Goal: Task Accomplishment & Management: Use online tool/utility

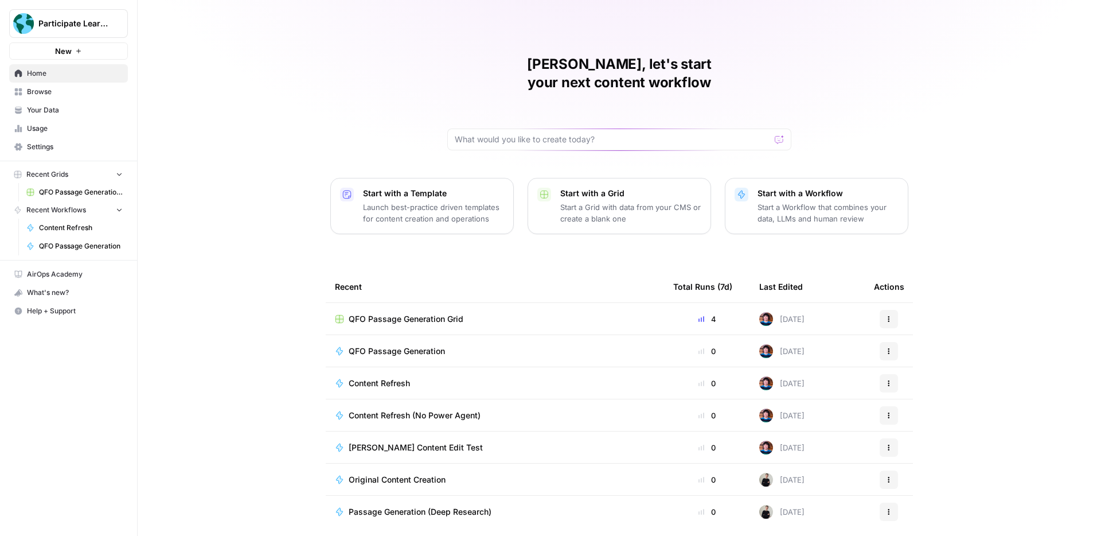
click at [398, 377] on span "Content Refresh" at bounding box center [379, 382] width 61 height 11
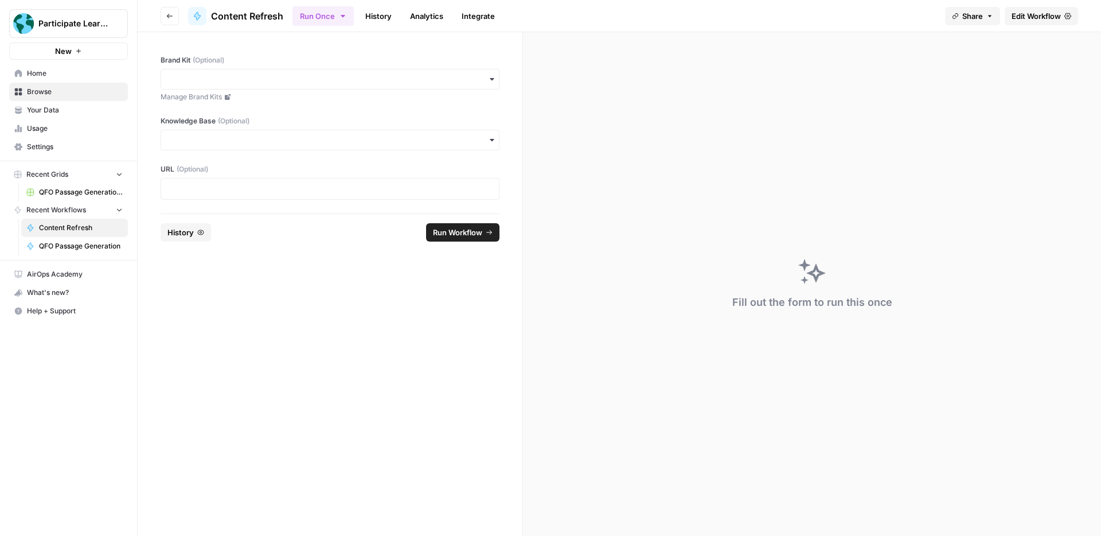
click at [1027, 17] on span "Edit Workflow" at bounding box center [1036, 15] width 49 height 11
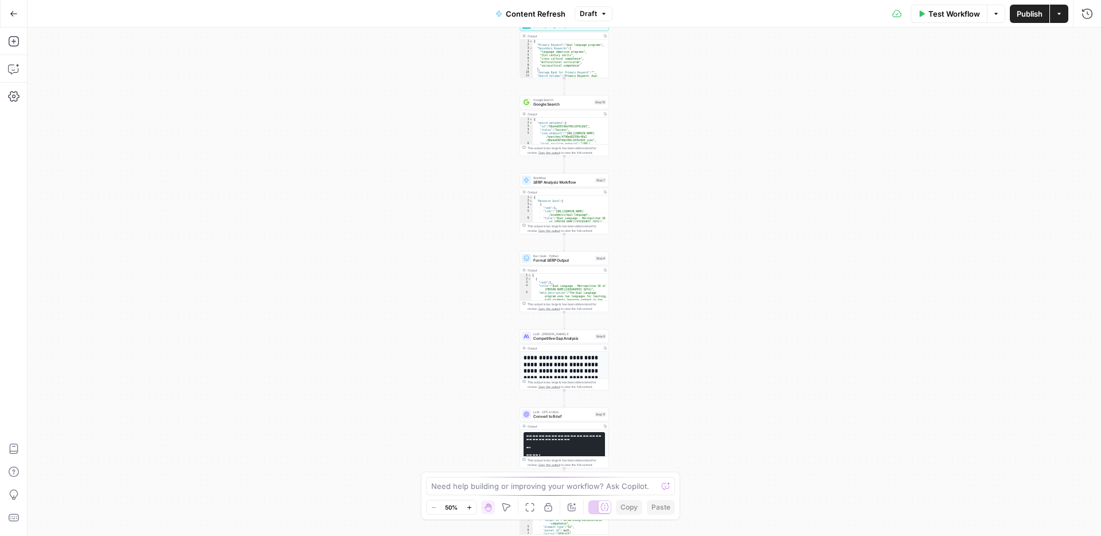
click at [469, 508] on icon "button" at bounding box center [469, 507] width 4 height 4
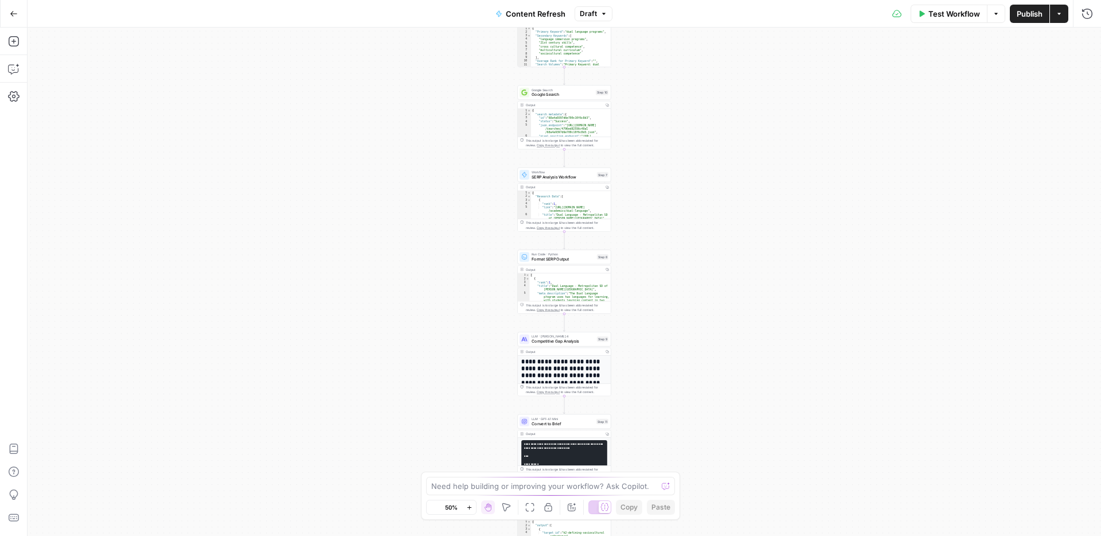
click at [469, 508] on icon "button" at bounding box center [469, 507] width 6 height 6
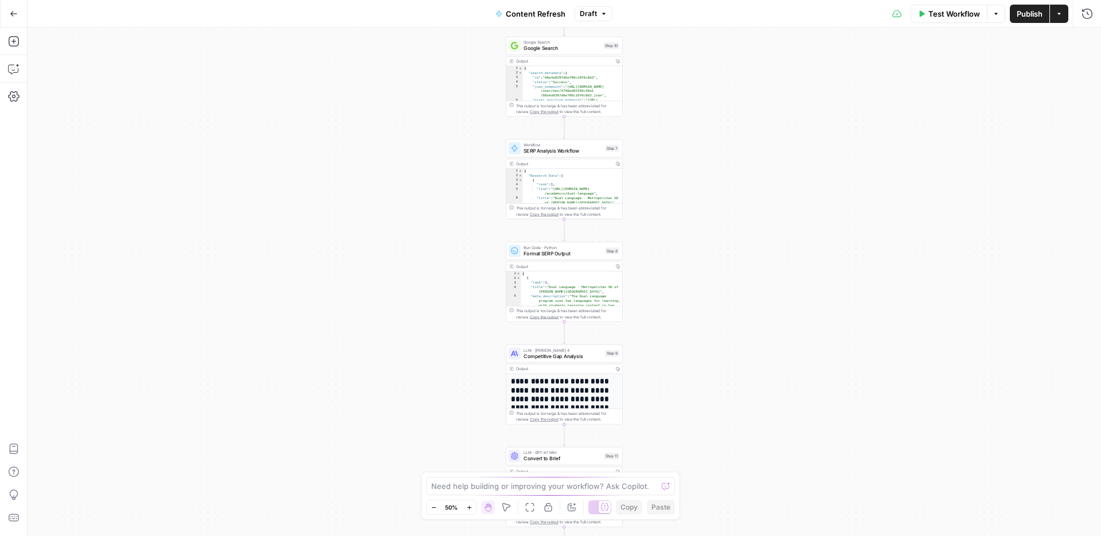
click at [469, 508] on icon "button" at bounding box center [469, 507] width 6 height 6
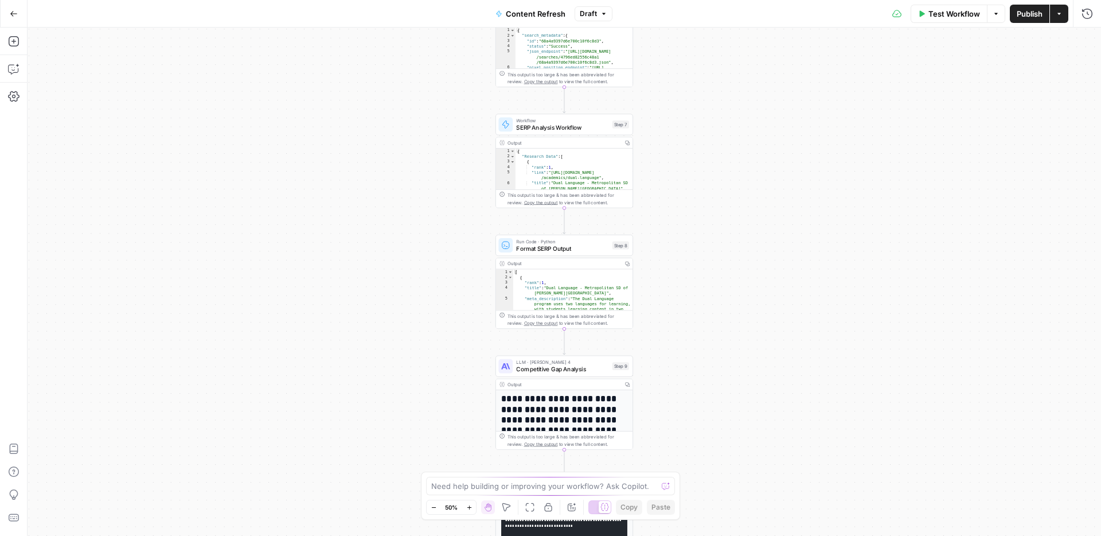
click at [469, 508] on icon "button" at bounding box center [469, 507] width 6 height 6
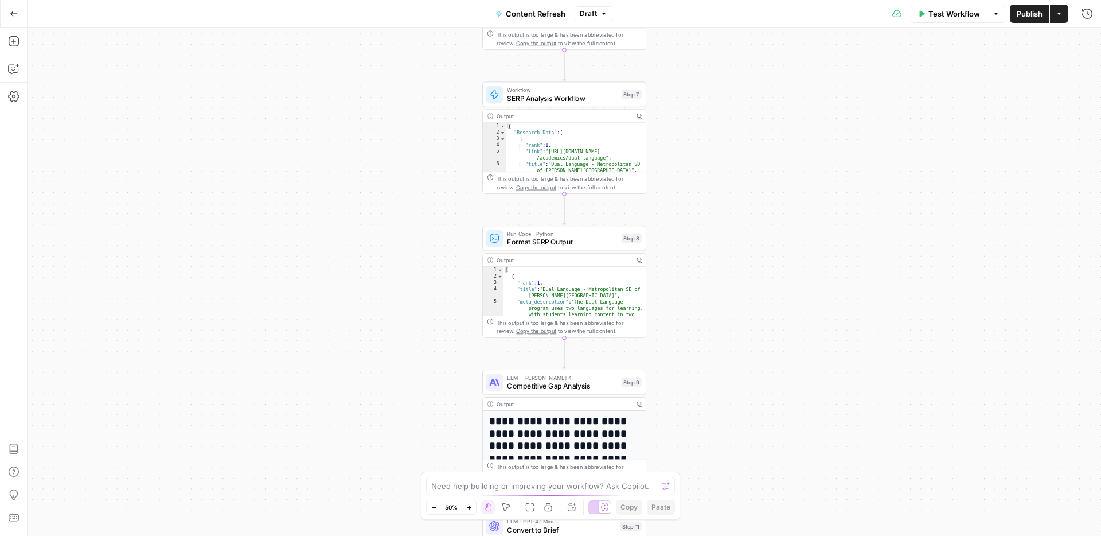
click at [469, 508] on icon "button" at bounding box center [469, 507] width 6 height 6
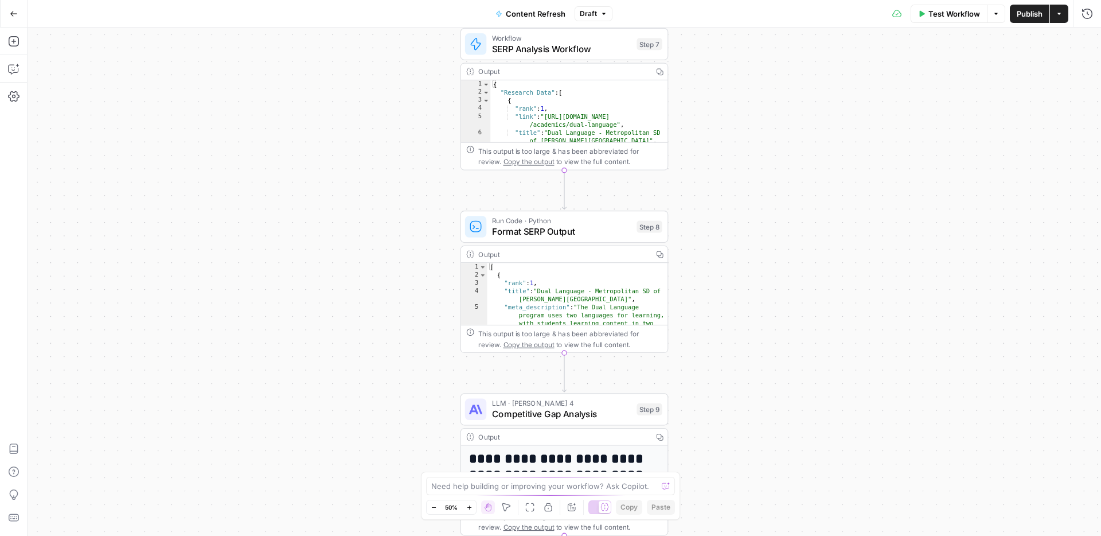
click at [469, 508] on icon "button" at bounding box center [469, 507] width 6 height 6
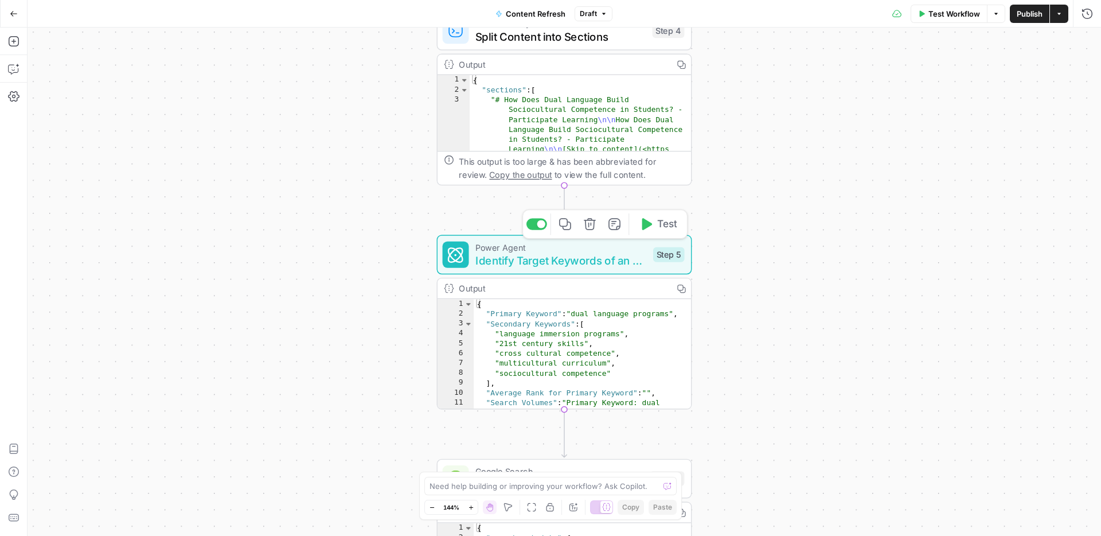
click at [587, 262] on span "Identify Target Keywords of an Article" at bounding box center [562, 260] width 172 height 17
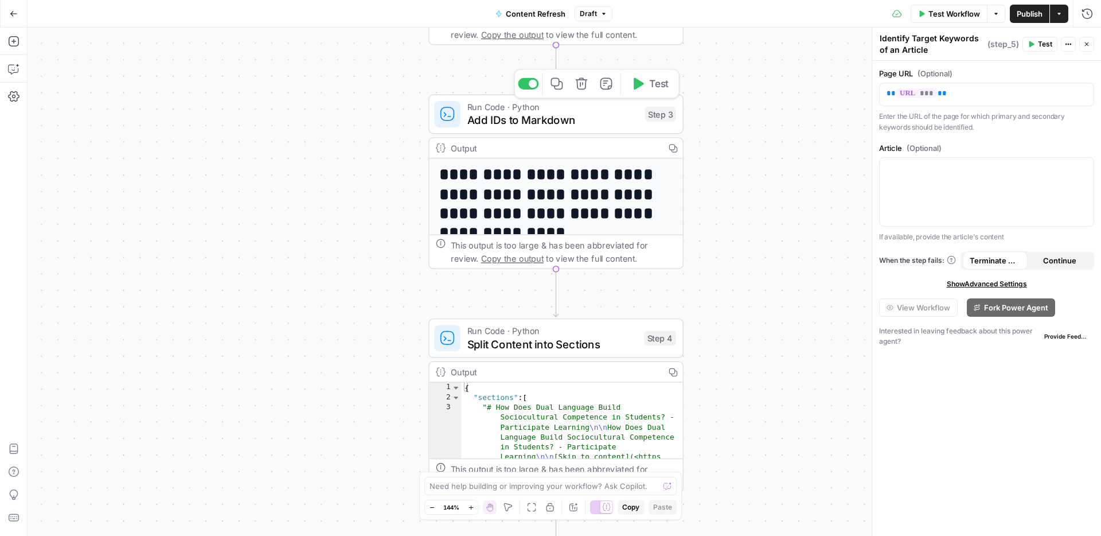
click at [586, 122] on span "Add IDs to Markdown" at bounding box center [553, 120] width 172 height 17
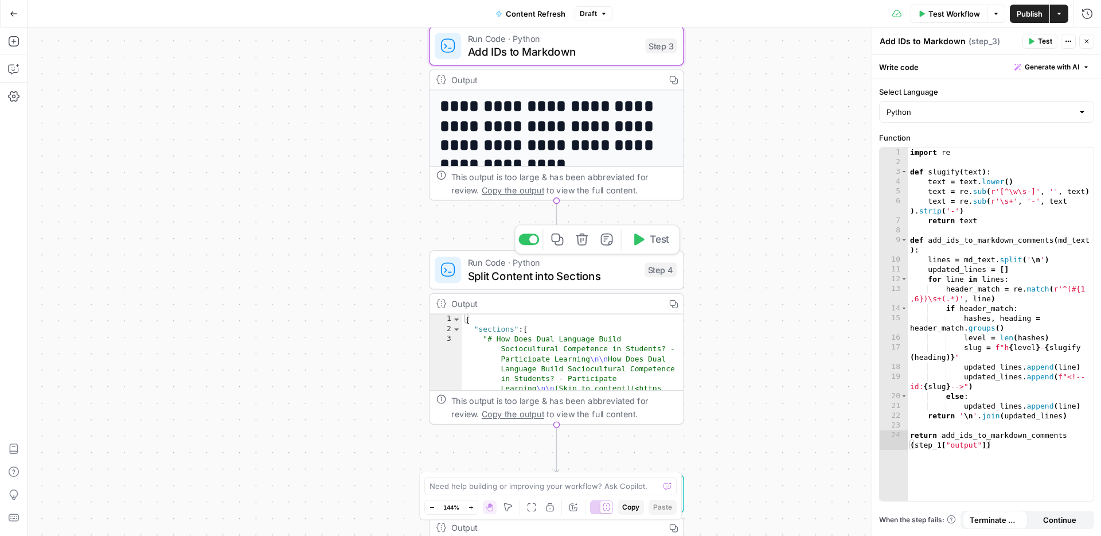
click at [598, 280] on span "Split Content into Sections" at bounding box center [553, 275] width 170 height 17
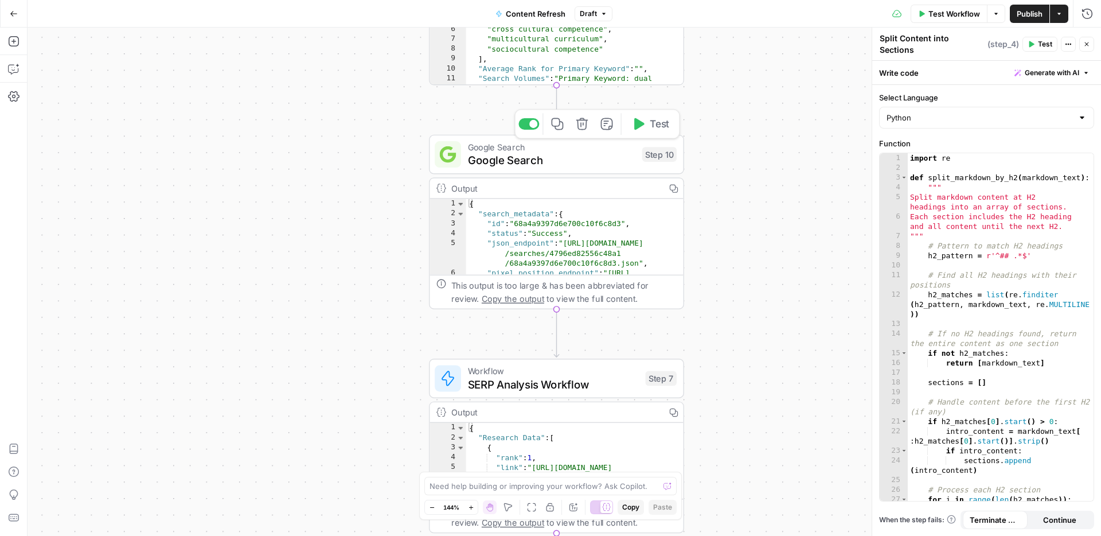
click at [578, 163] on span "Google Search" at bounding box center [552, 160] width 168 height 17
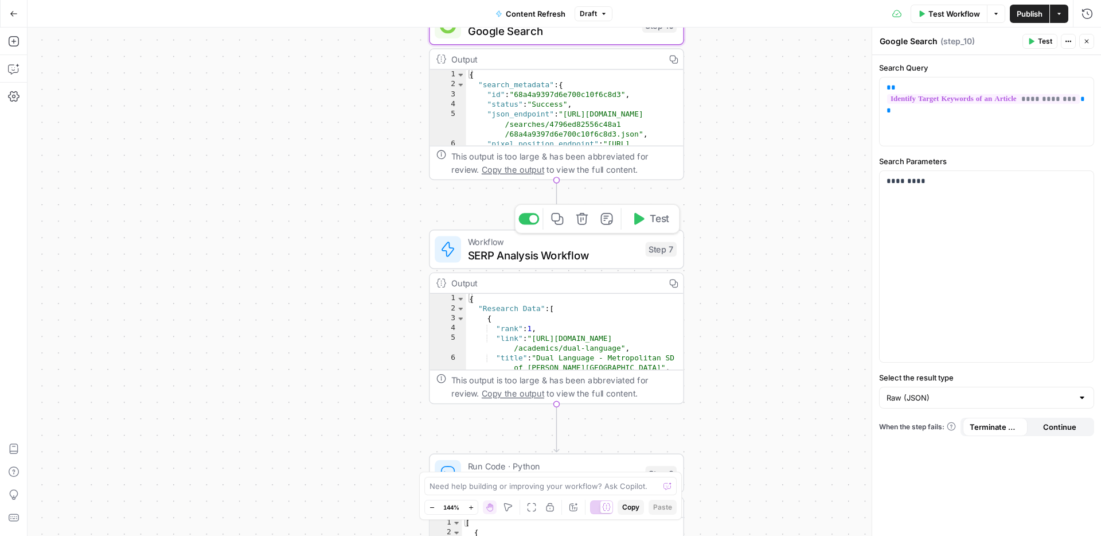
click at [611, 249] on span "SERP Analysis Workflow" at bounding box center [554, 255] width 172 height 17
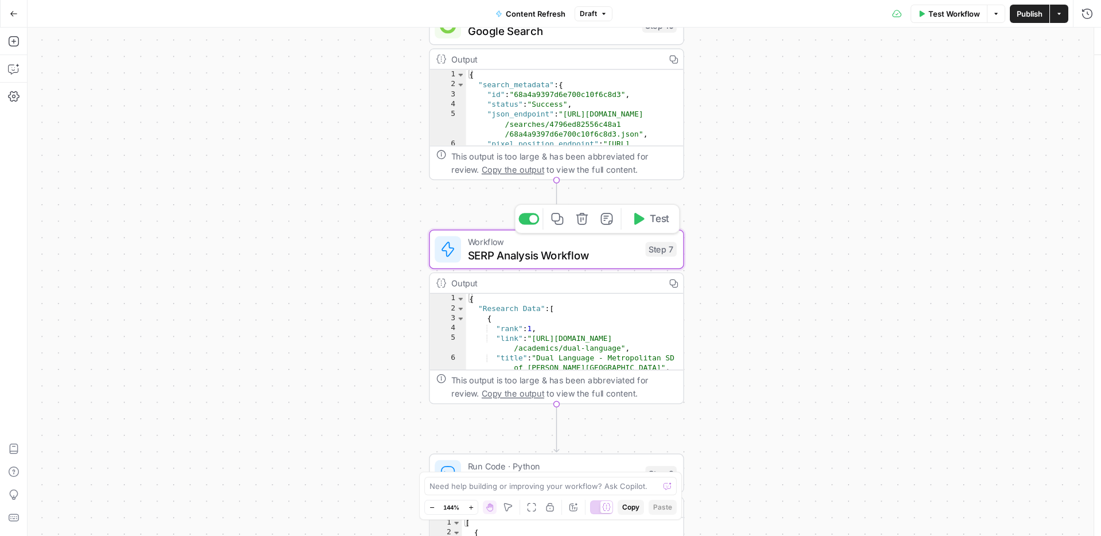
type input "Analyze SERP (Efficient)"
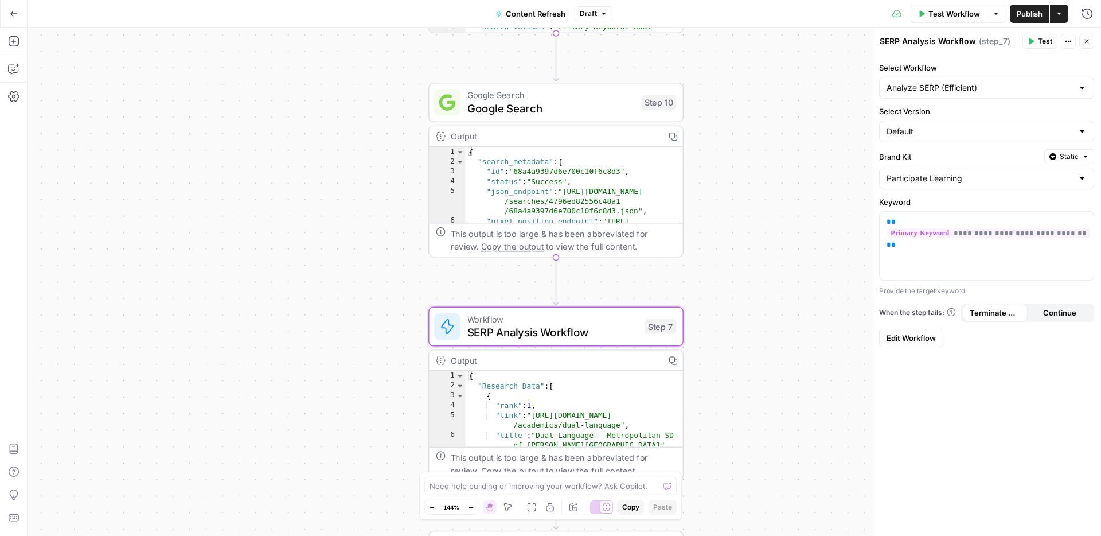
click at [587, 107] on span "Google Search" at bounding box center [551, 108] width 168 height 17
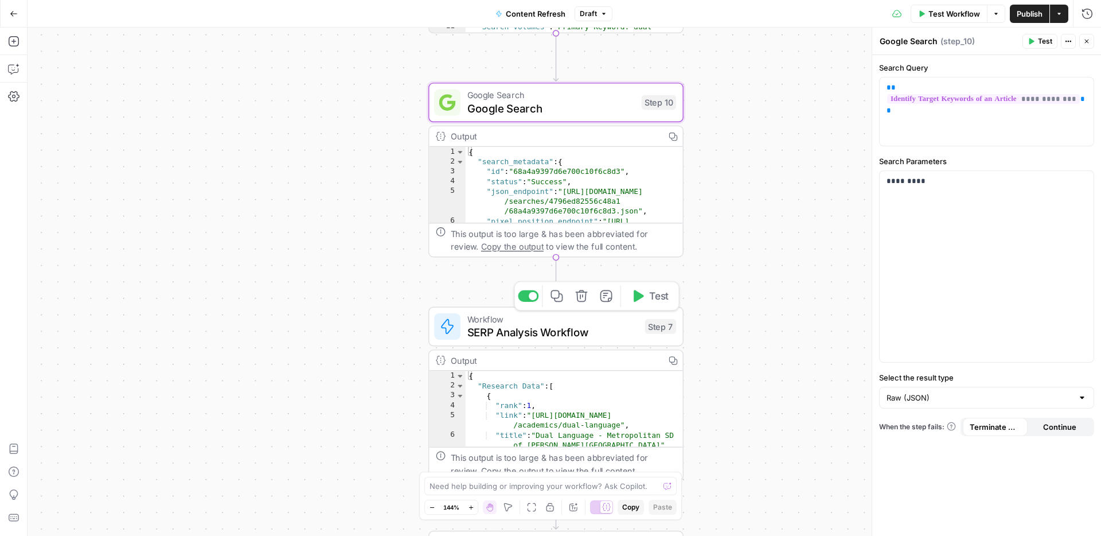
click at [613, 326] on span "SERP Analysis Workflow" at bounding box center [553, 332] width 172 height 17
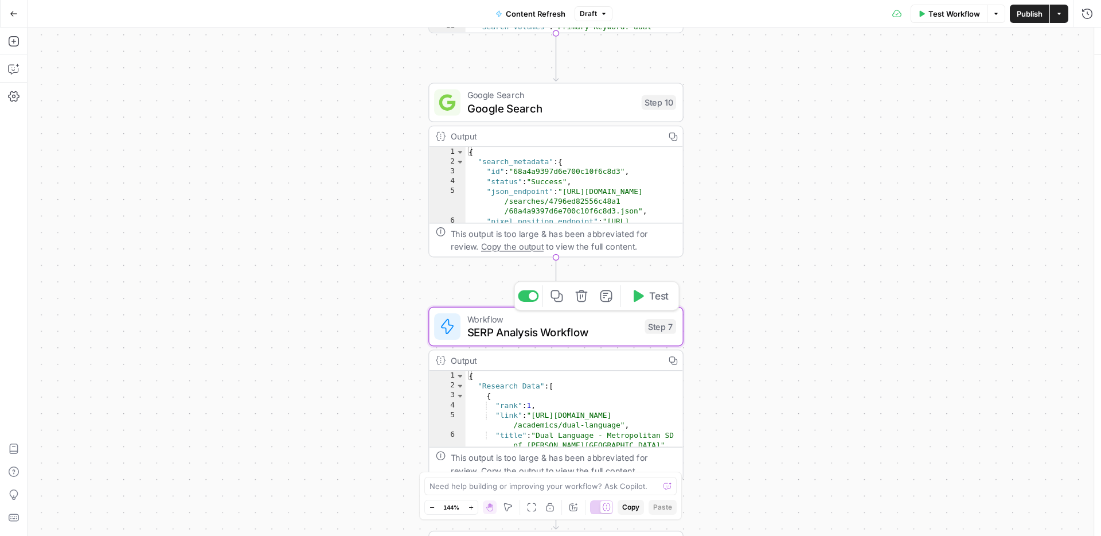
type textarea "SERP Analysis Workflow"
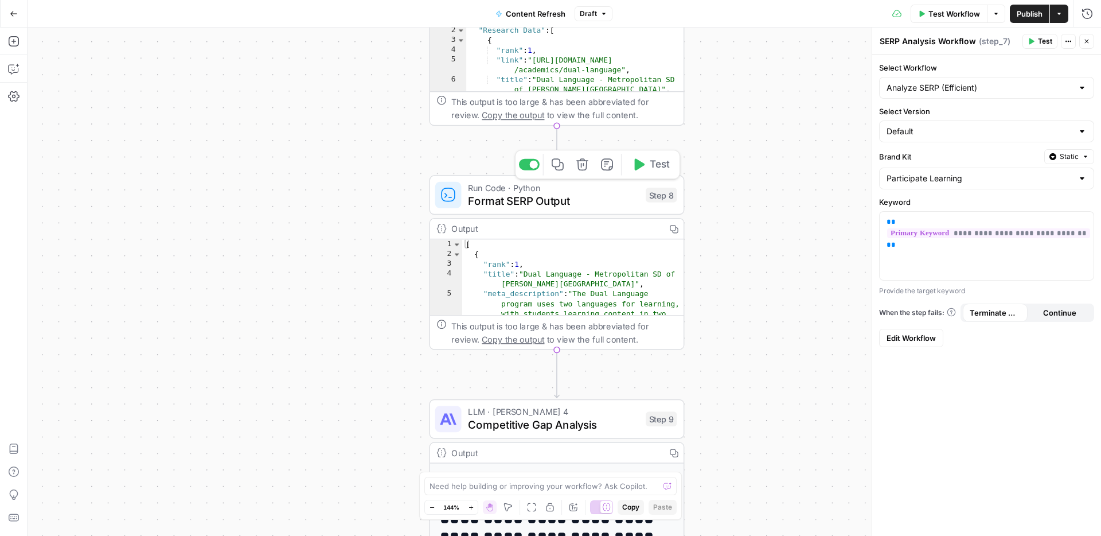
click at [606, 204] on span "Format SERP Output" at bounding box center [554, 201] width 172 height 17
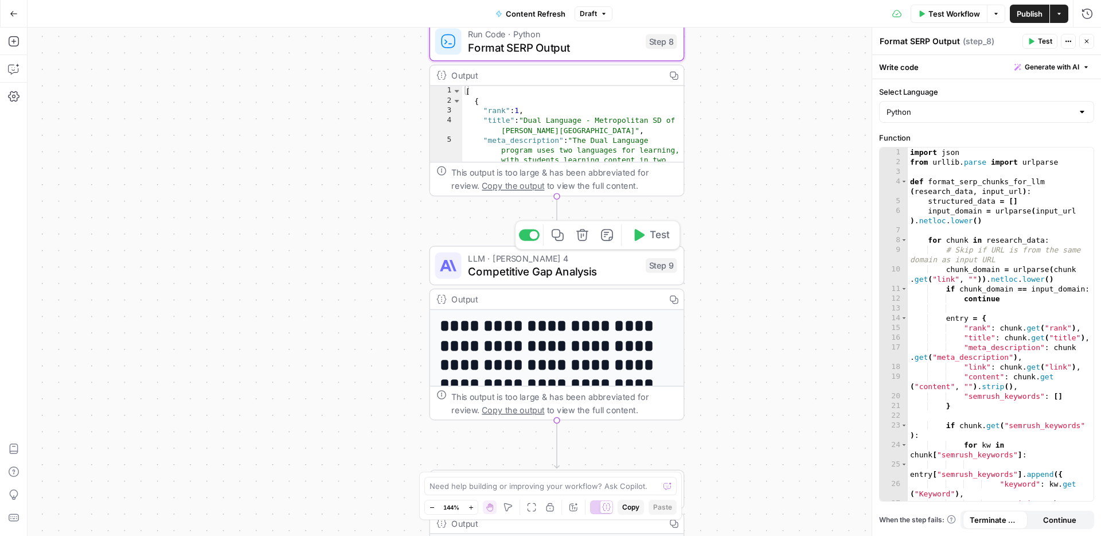
click at [602, 273] on span "Competitive Gap Analysis" at bounding box center [554, 271] width 172 height 17
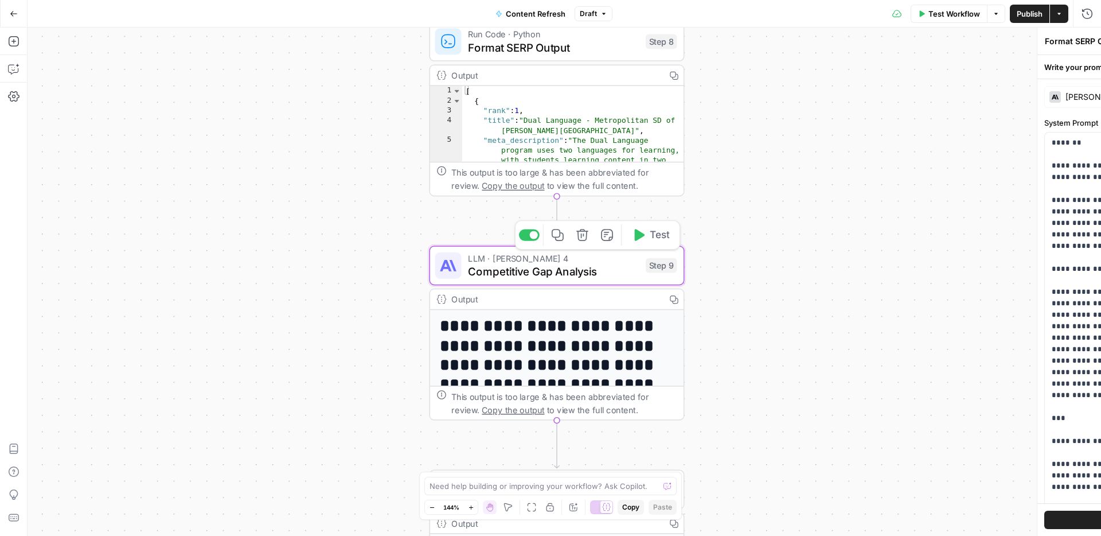
type textarea "Competitive Gap Analysis"
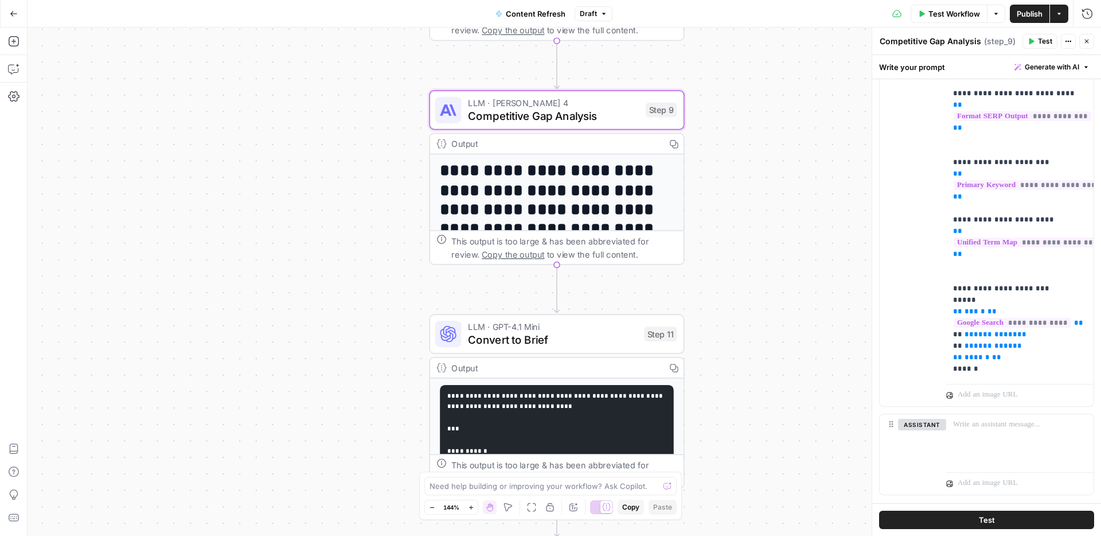
scroll to position [644, 0]
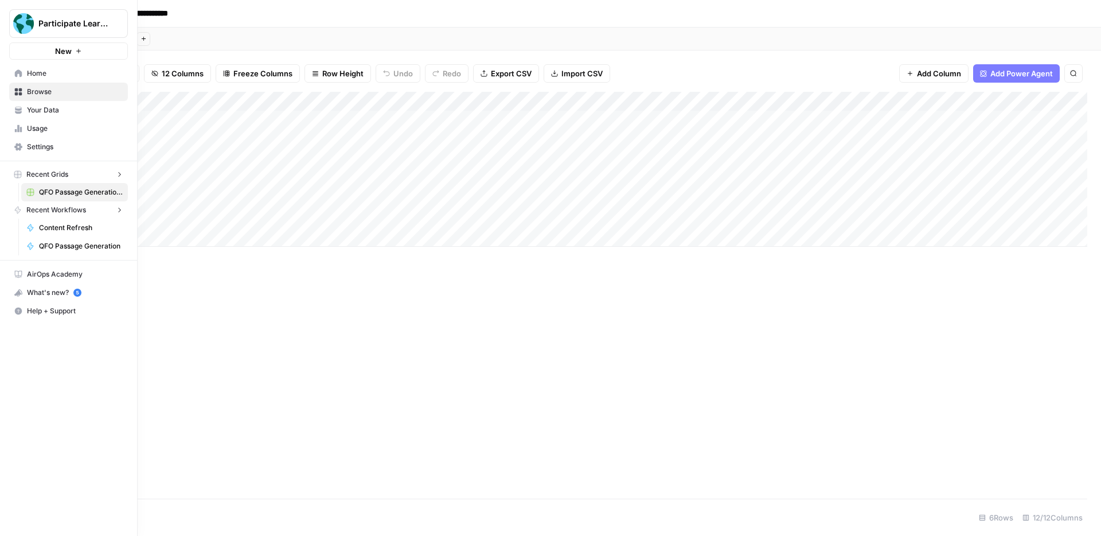
click at [15, 69] on icon at bounding box center [18, 73] width 8 height 8
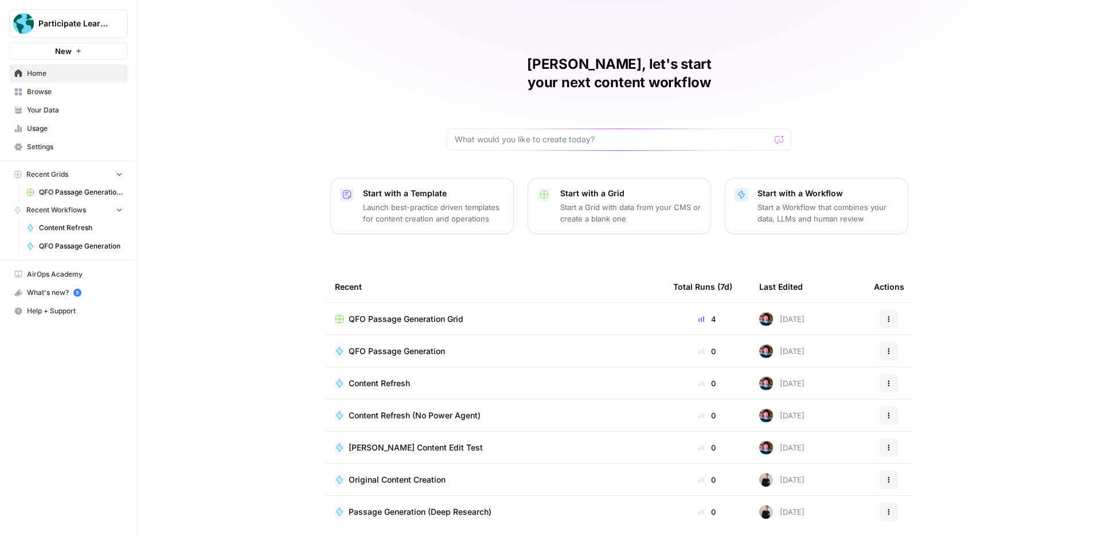
click at [423, 442] on span "[PERSON_NAME] Content Edit Test" at bounding box center [416, 447] width 134 height 11
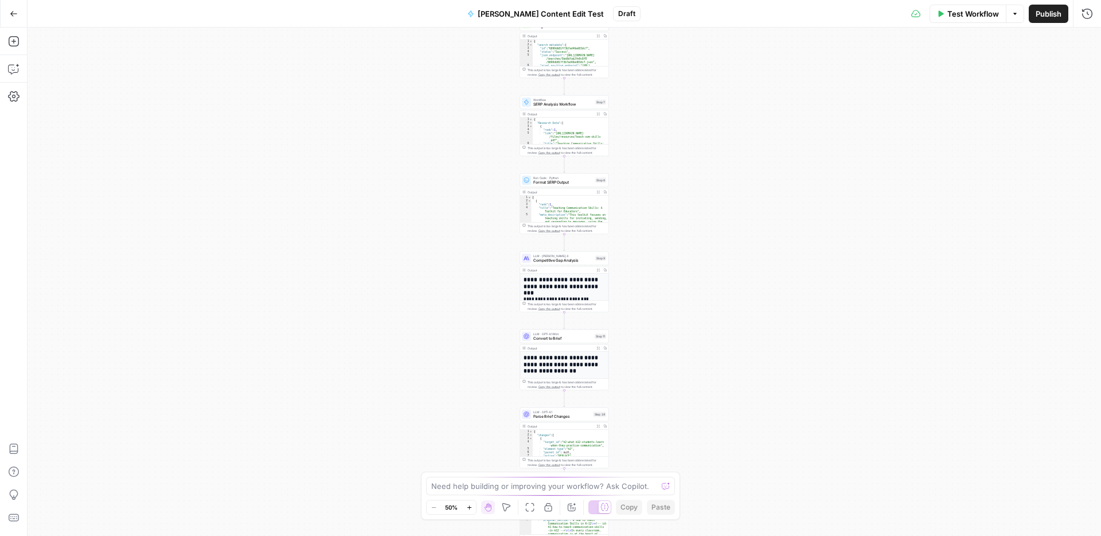
click at [472, 504] on icon "button" at bounding box center [469, 507] width 6 height 6
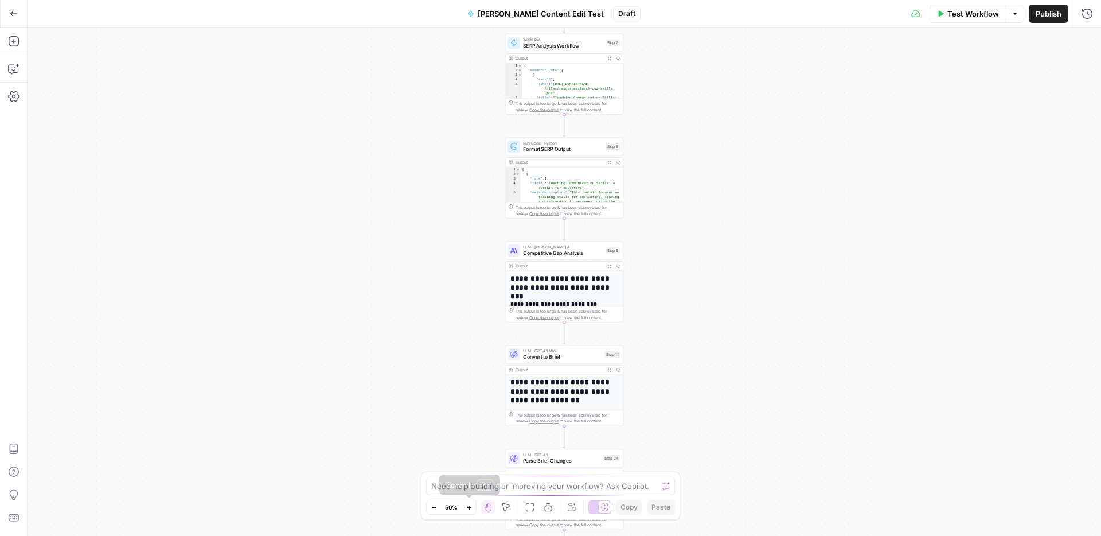
click at [472, 504] on icon "button" at bounding box center [469, 507] width 6 height 6
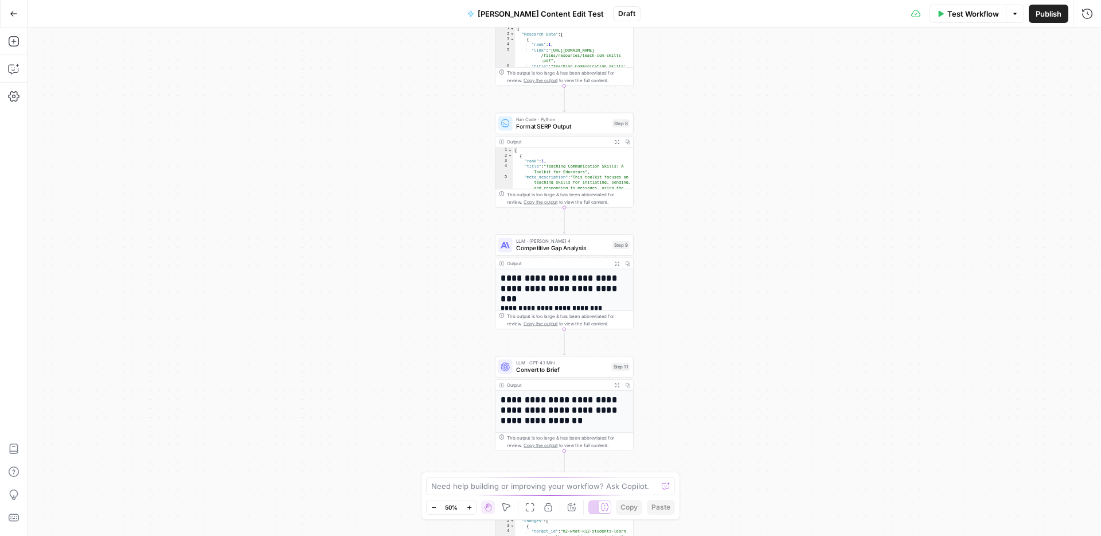
click at [472, 504] on icon "button" at bounding box center [469, 507] width 6 height 6
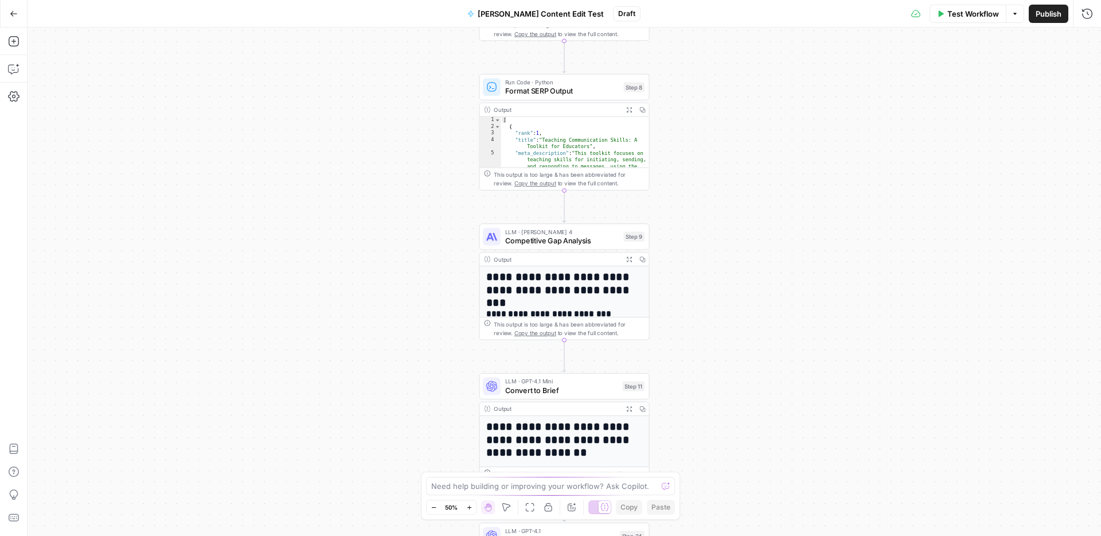
click at [472, 504] on icon "button" at bounding box center [469, 507] width 6 height 6
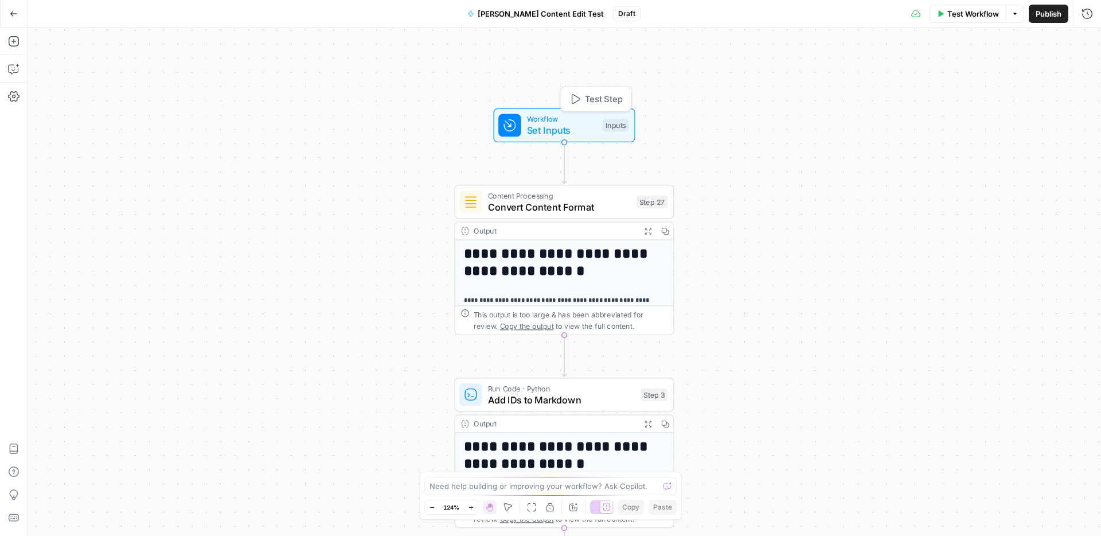
click at [582, 130] on span "Set Inputs" at bounding box center [562, 130] width 70 height 14
click at [1019, 266] on button "Add Field" at bounding box center [977, 266] width 191 height 18
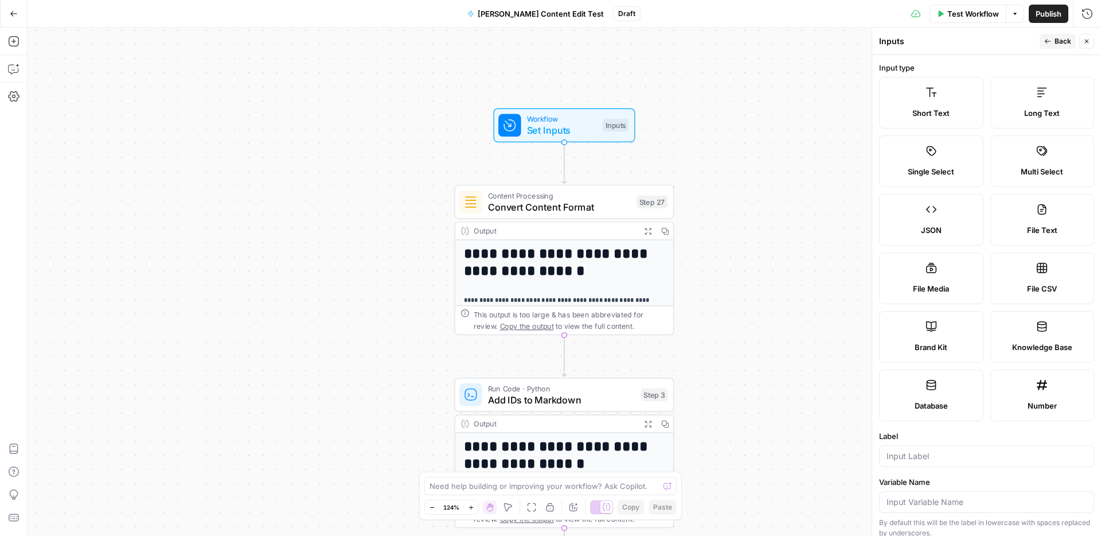
click at [952, 102] on label "Short Text" at bounding box center [931, 103] width 104 height 52
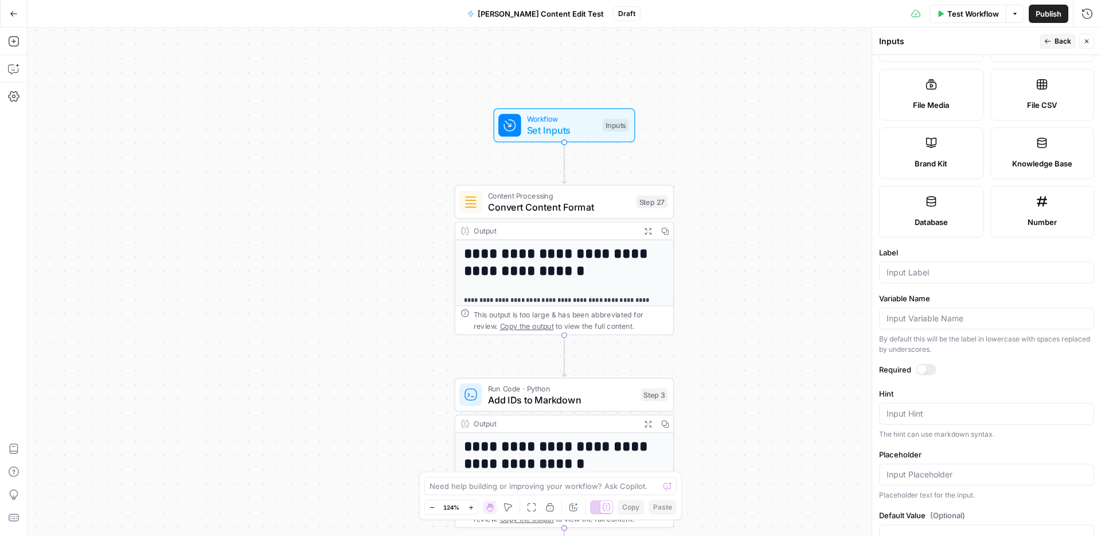
scroll to position [217, 0]
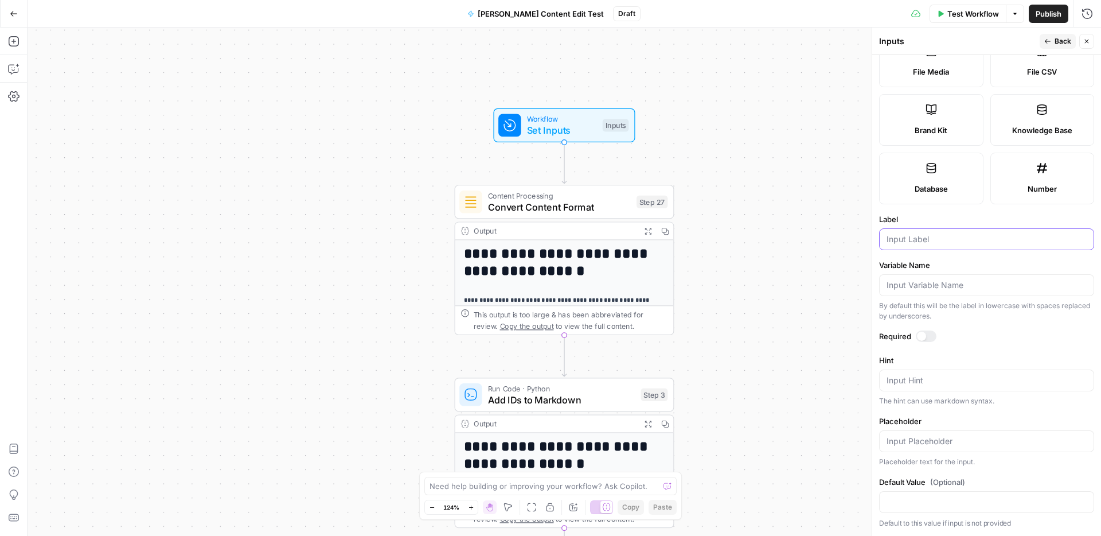
click at [957, 242] on input "Label" at bounding box center [987, 238] width 200 height 11
type input "S"
click at [1067, 40] on span "Back" at bounding box center [1063, 41] width 17 height 10
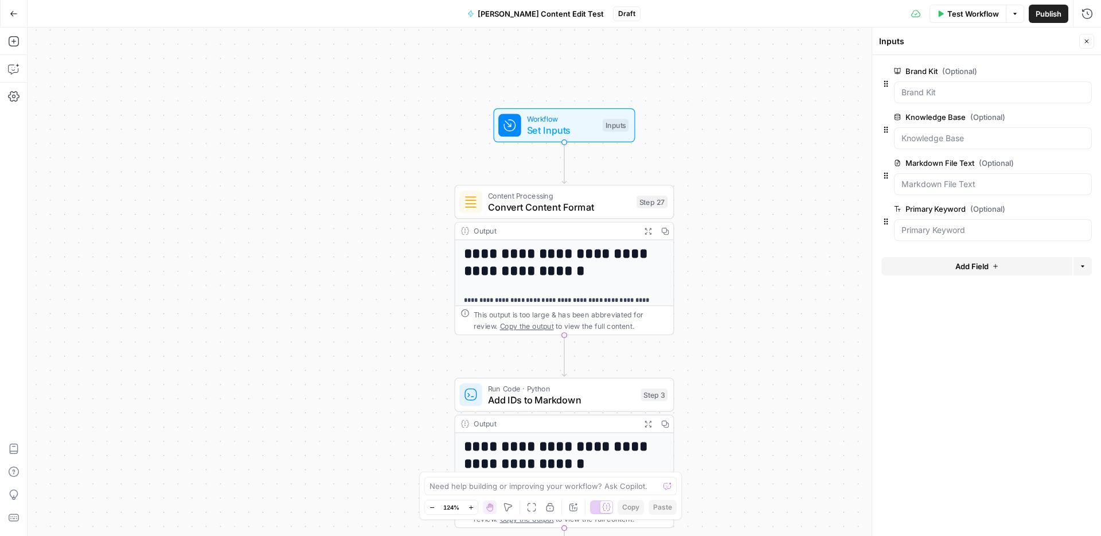
click at [778, 189] on div "**********" at bounding box center [565, 282] width 1074 height 508
click at [597, 208] on span "Convert Content Format" at bounding box center [559, 207] width 143 height 14
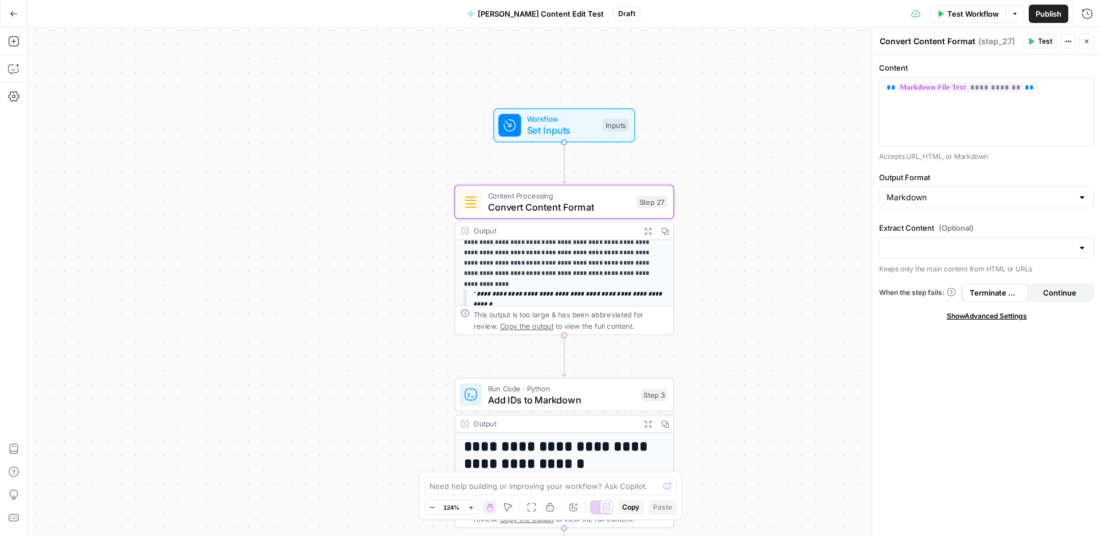
scroll to position [0, 0]
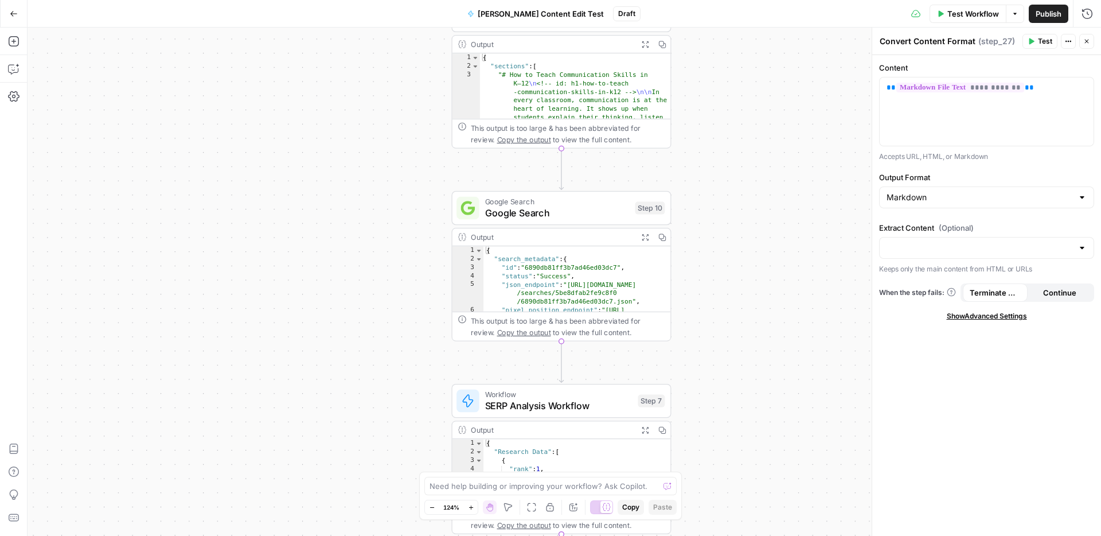
click at [593, 213] on span "Google Search" at bounding box center [557, 213] width 145 height 14
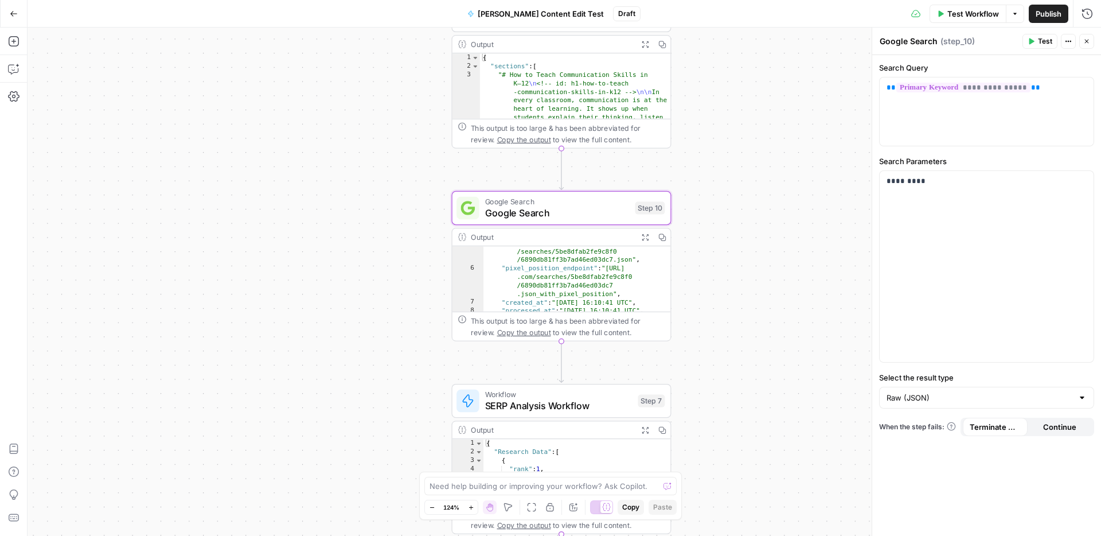
scroll to position [56, 0]
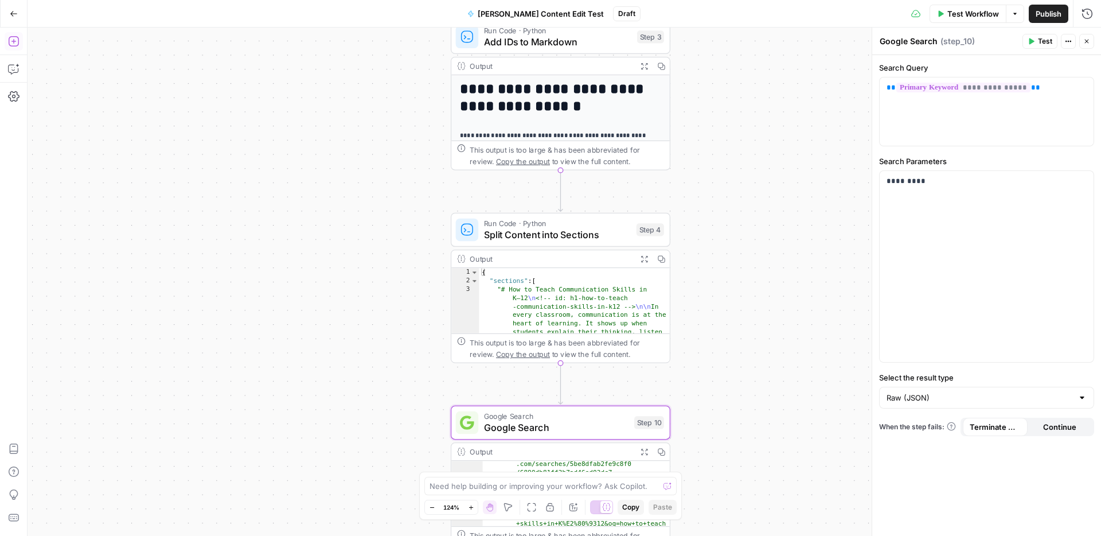
click at [17, 41] on icon "button" at bounding box center [13, 41] width 11 height 11
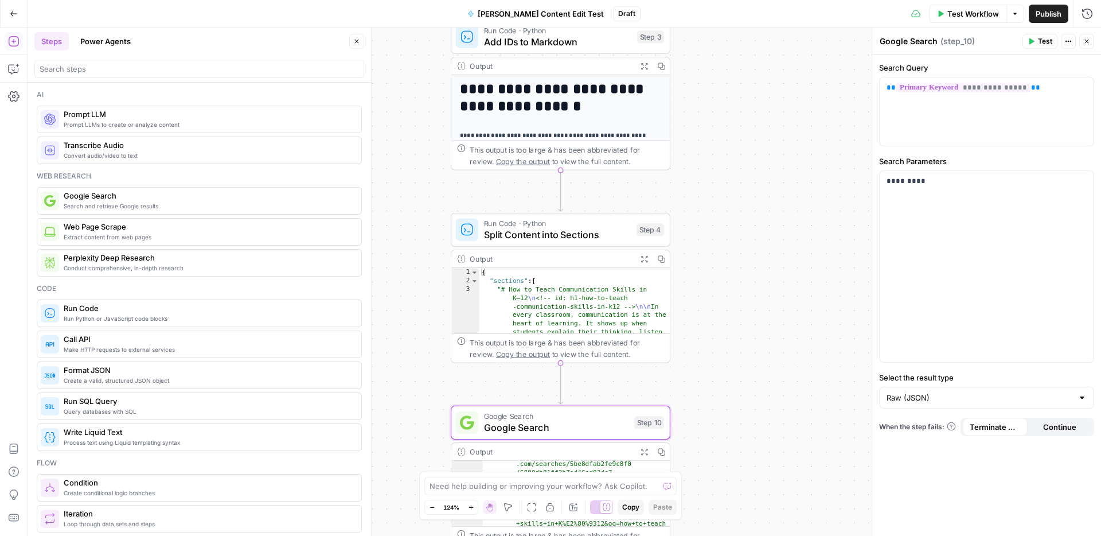
click at [123, 47] on button "Power Agents" at bounding box center [105, 41] width 64 height 18
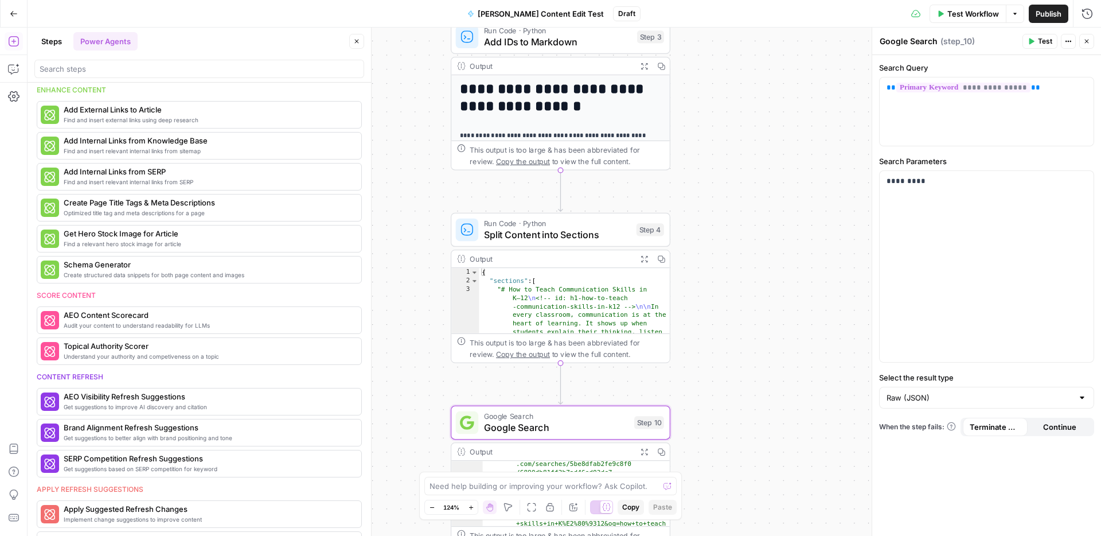
scroll to position [200, 0]
click at [322, 146] on span "More Info" at bounding box center [326, 144] width 32 height 10
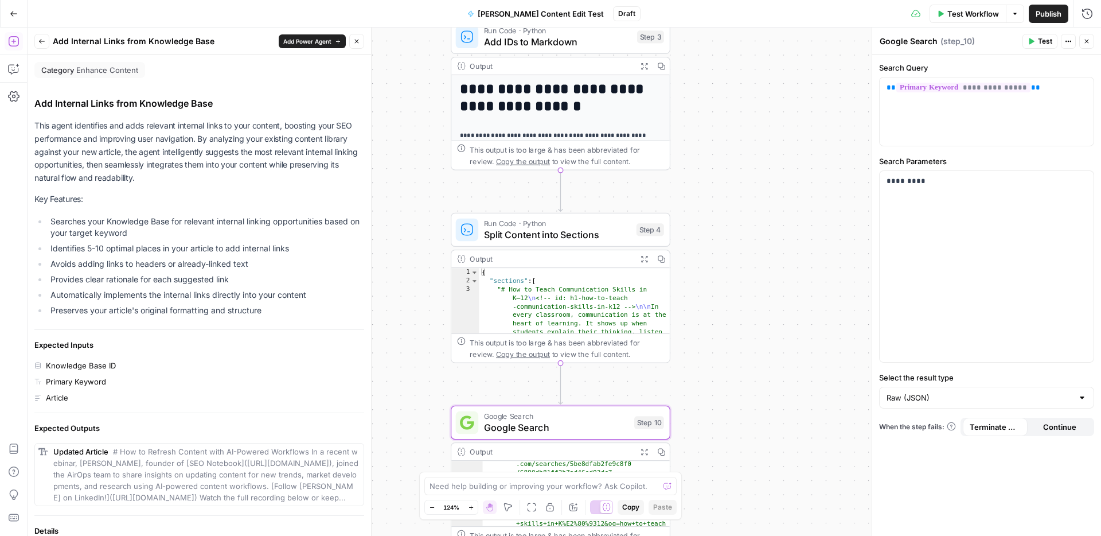
scroll to position [71, 0]
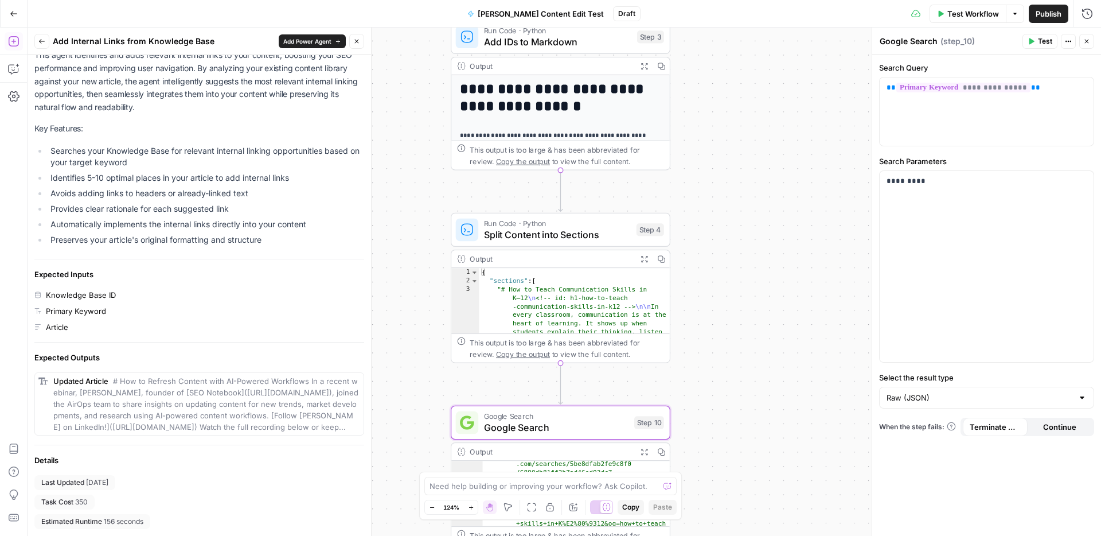
click at [41, 325] on icon at bounding box center [37, 327] width 7 height 7
click at [44, 40] on icon "button" at bounding box center [41, 41] width 7 height 7
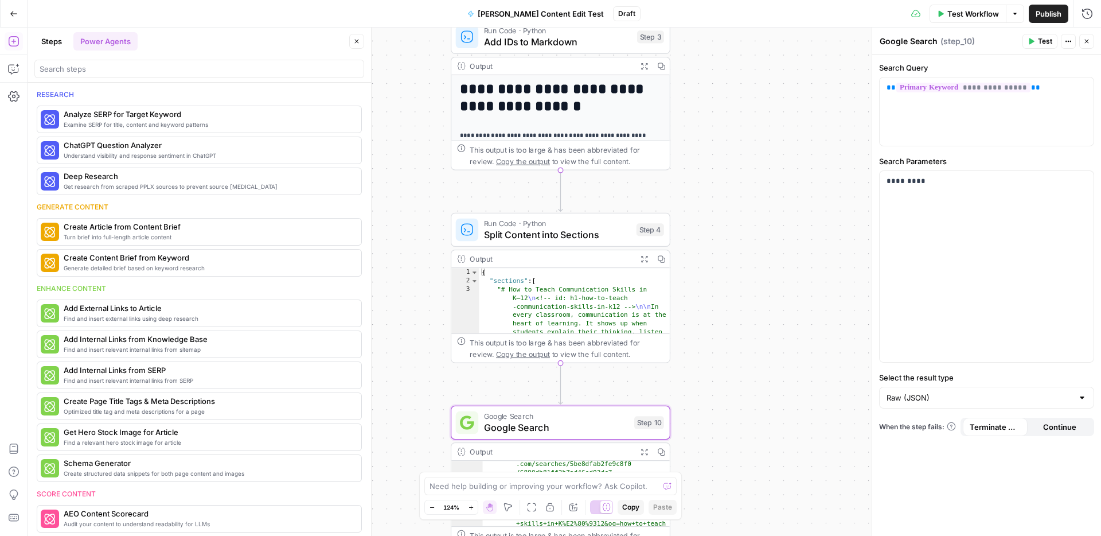
scroll to position [200, 0]
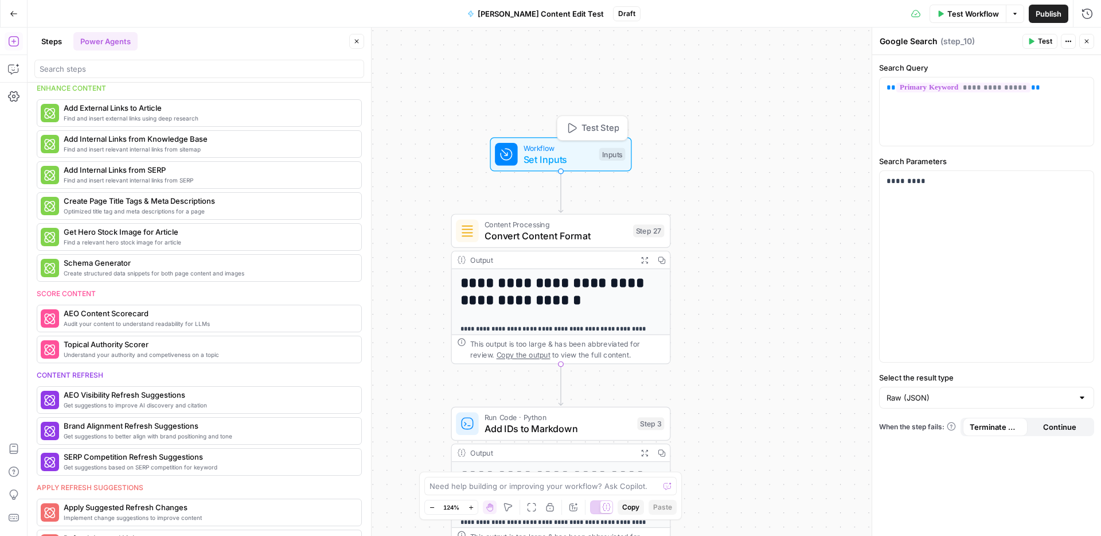
click at [580, 152] on span "Set Inputs" at bounding box center [559, 159] width 70 height 14
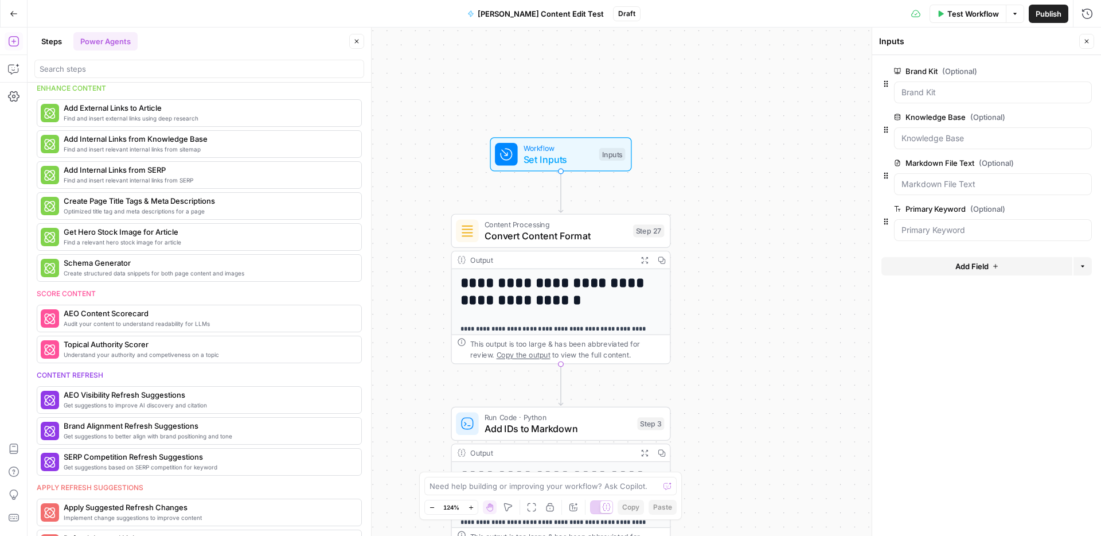
click at [982, 264] on span "Add Field" at bounding box center [972, 265] width 33 height 11
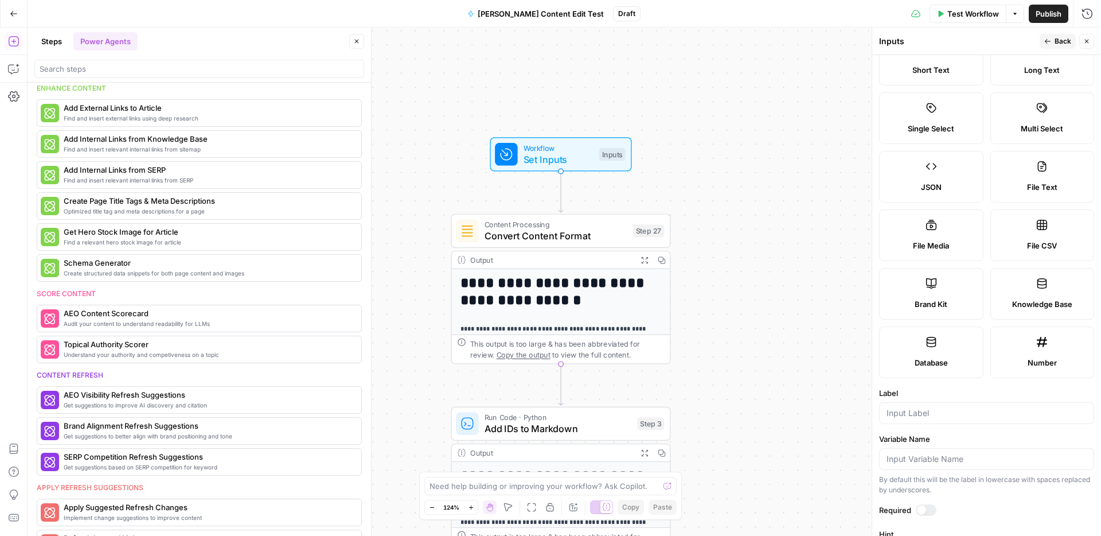
scroll to position [45, 0]
click at [944, 226] on label "File Media" at bounding box center [931, 233] width 104 height 52
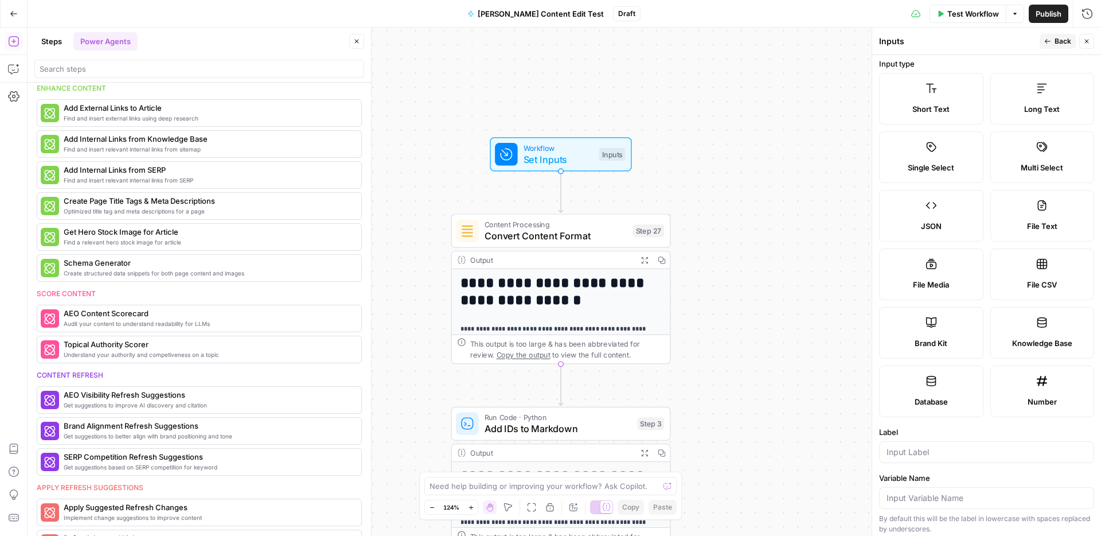
scroll to position [0, 0]
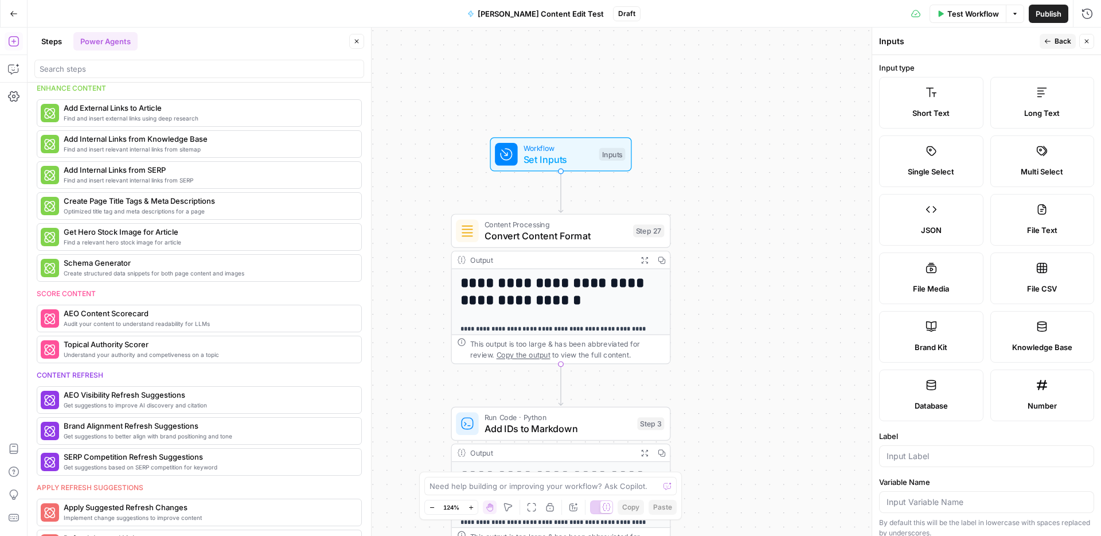
click at [1016, 220] on label "File Text" at bounding box center [1043, 220] width 104 height 52
type textarea "Supports .pdf, .txt, .docx, .md file types"
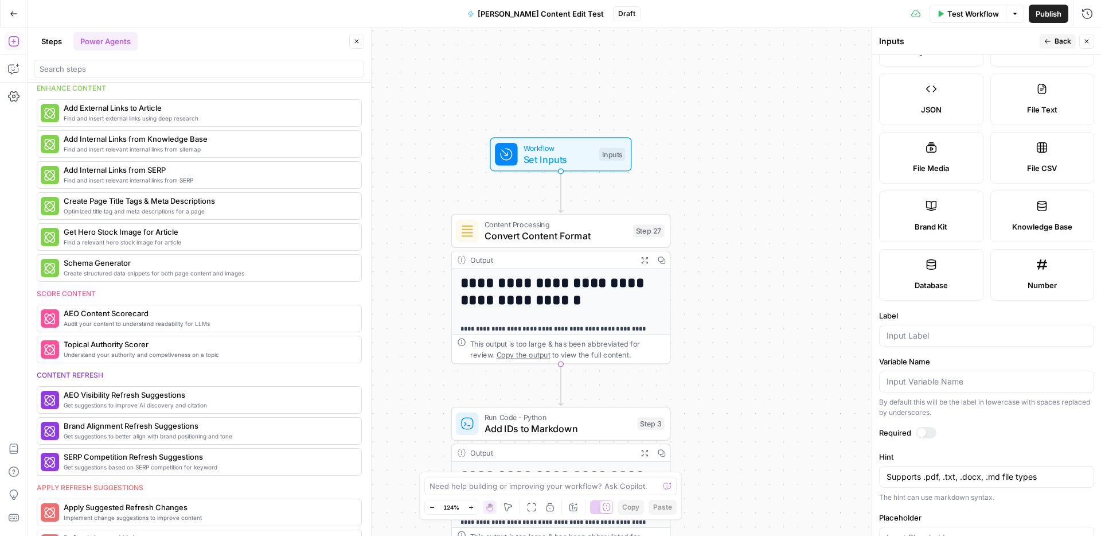
scroll to position [155, 0]
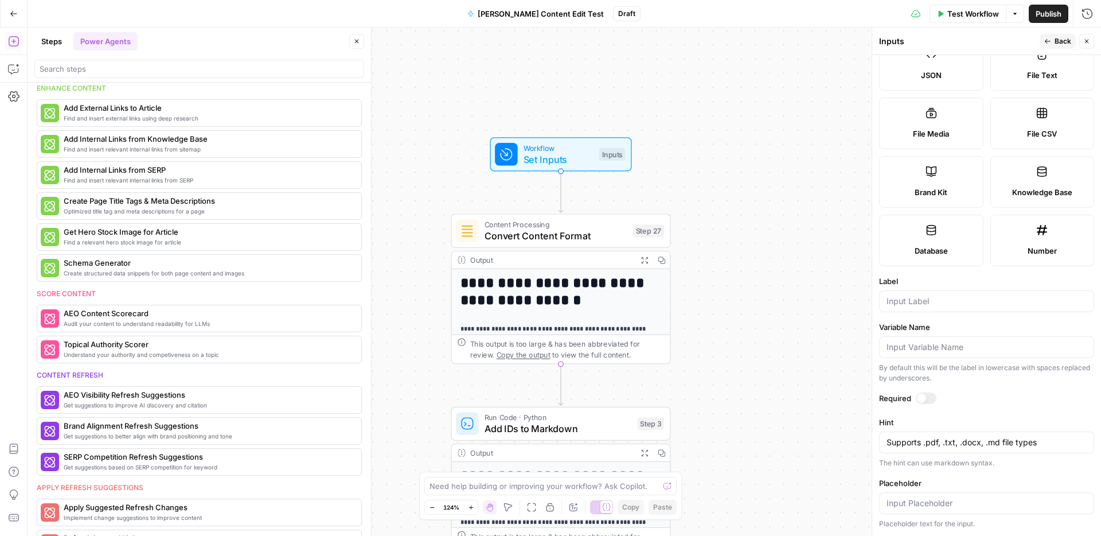
click at [1061, 41] on span "Back" at bounding box center [1063, 41] width 17 height 10
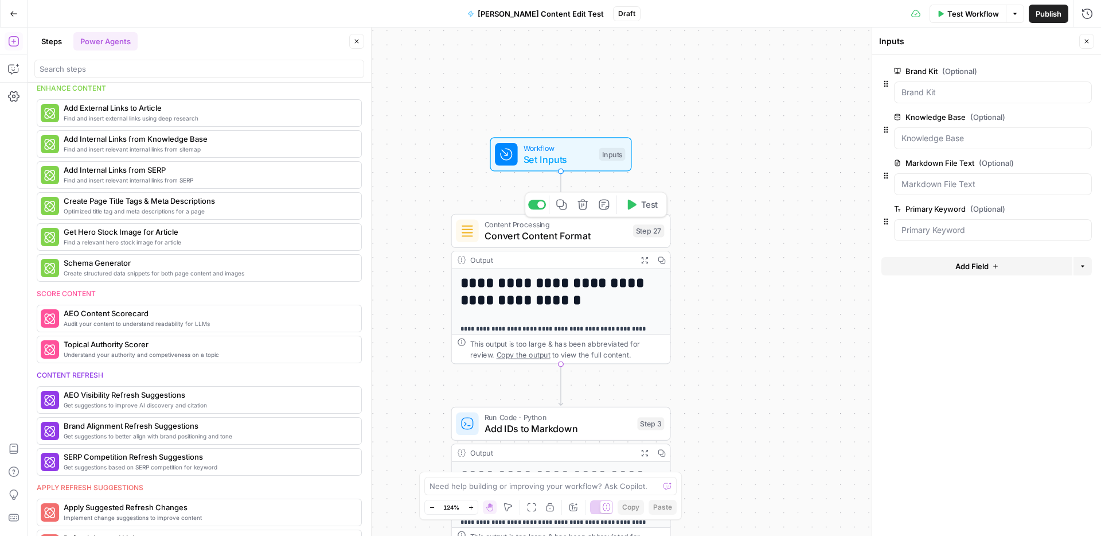
click at [578, 235] on span "Convert Content Format" at bounding box center [556, 236] width 143 height 14
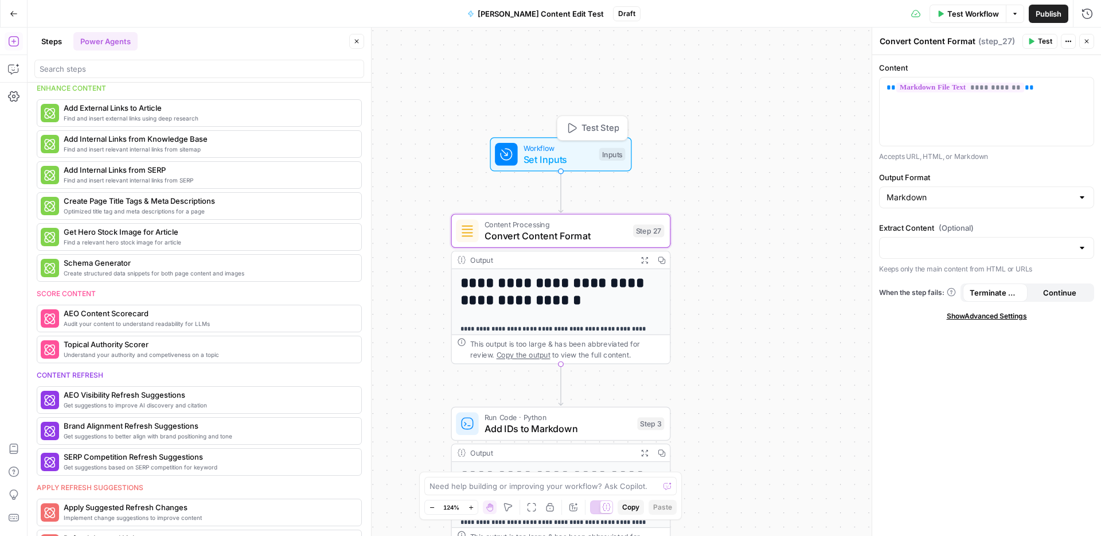
click at [575, 154] on span "Set Inputs" at bounding box center [559, 159] width 70 height 14
click at [773, 133] on div "**********" at bounding box center [565, 282] width 1074 height 508
click at [1092, 42] on button "Close" at bounding box center [1087, 41] width 15 height 15
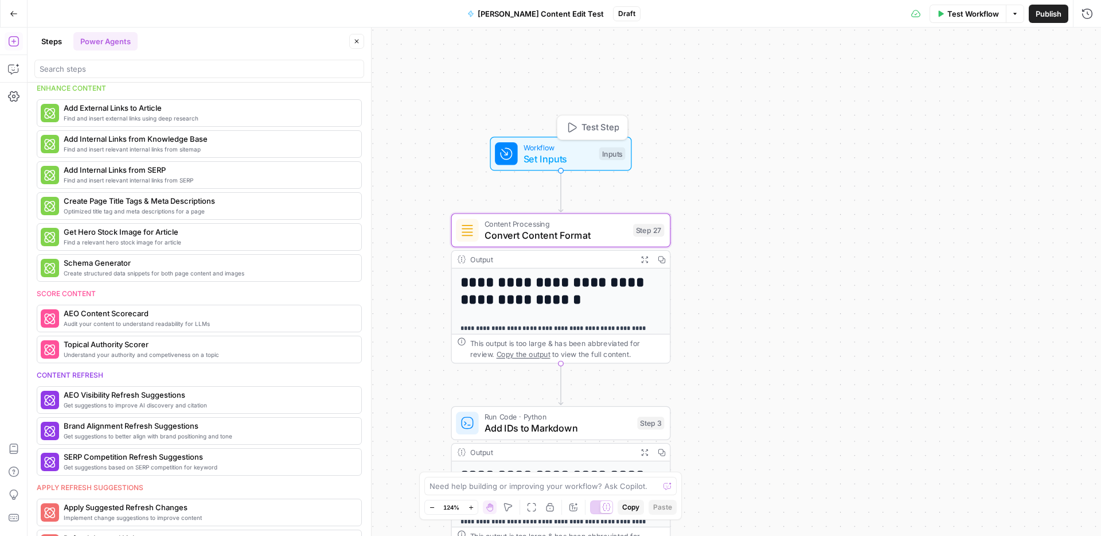
click at [559, 159] on span "Set Inputs" at bounding box center [559, 158] width 70 height 14
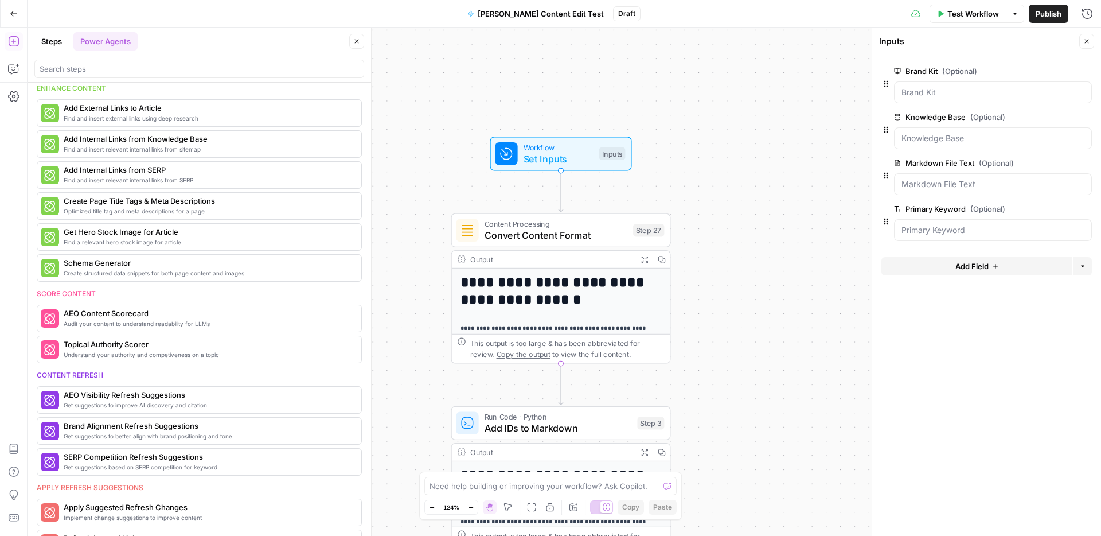
click at [1042, 163] on span "edit field" at bounding box center [1048, 162] width 25 height 9
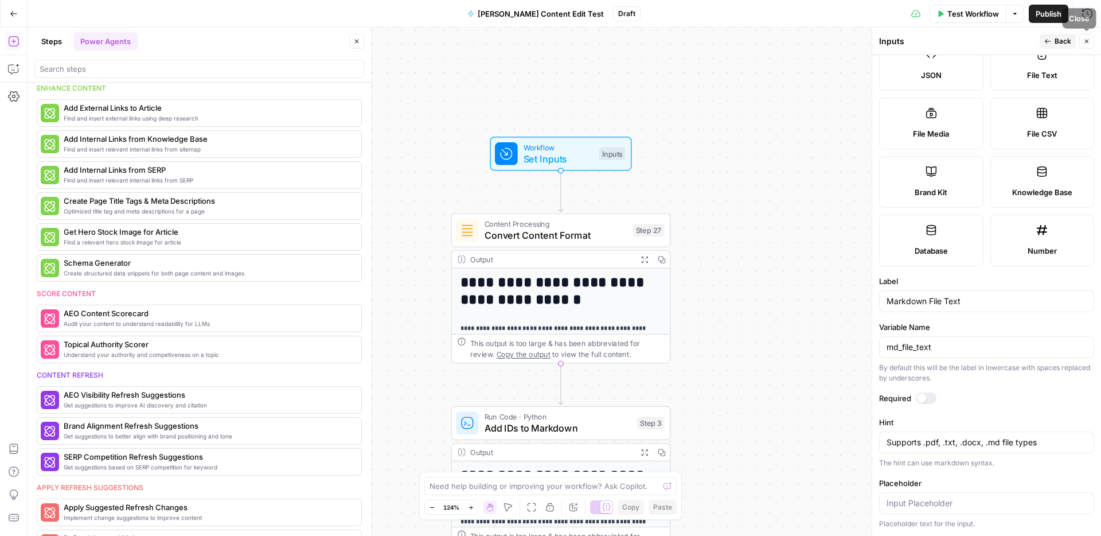
click at [1084, 41] on icon "button" at bounding box center [1087, 41] width 7 height 7
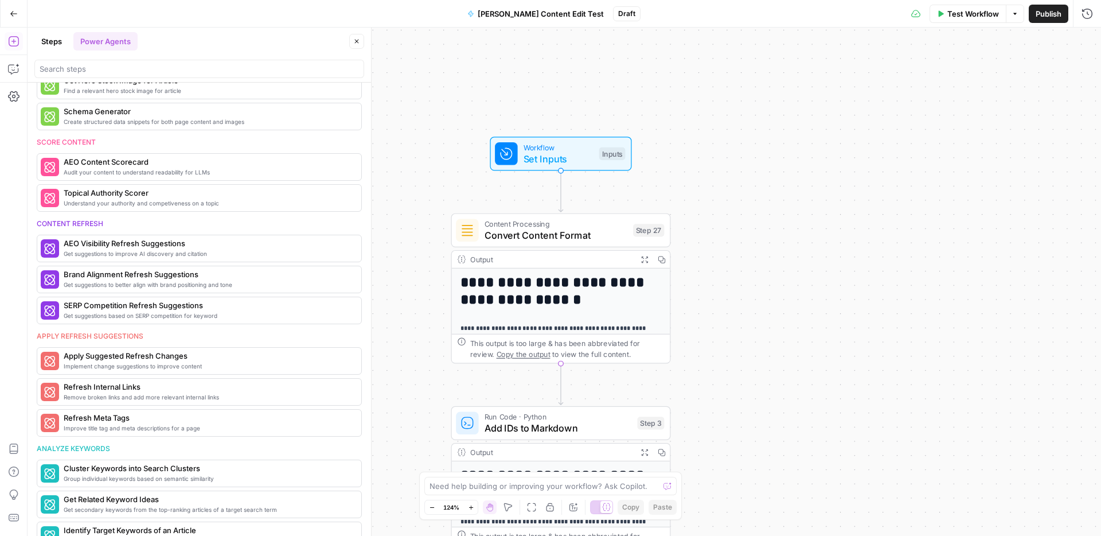
scroll to position [372, 0]
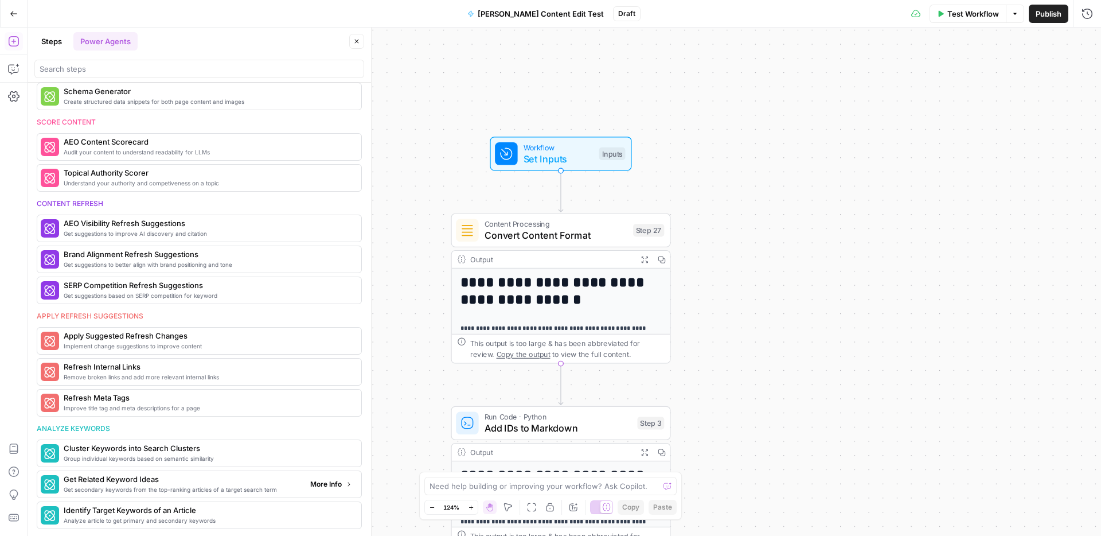
click at [203, 490] on span "Get secondary keywords from the top-ranking articles of a target search term" at bounding box center [182, 489] width 237 height 9
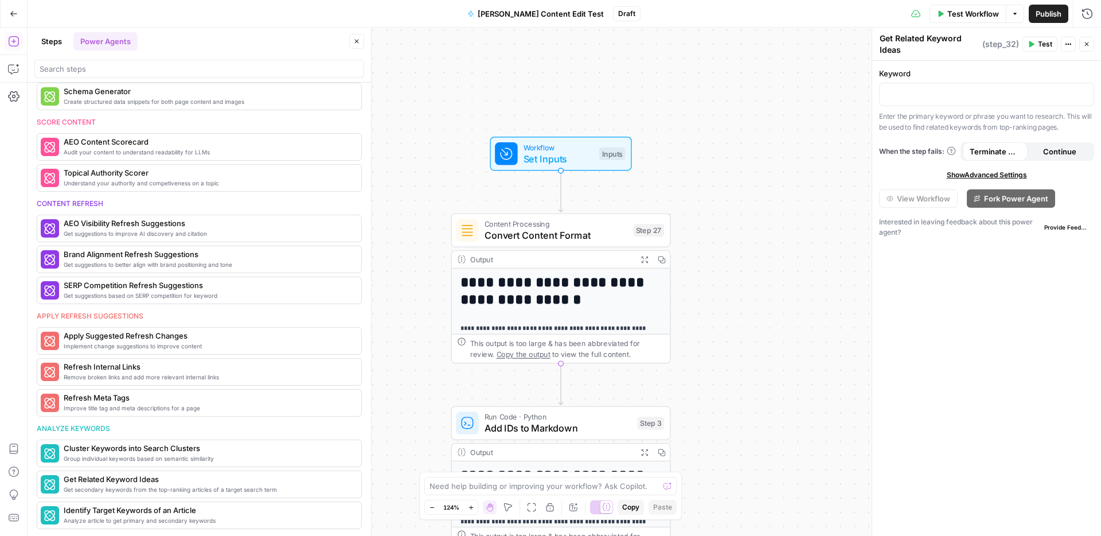
click at [1069, 45] on icon "button" at bounding box center [1068, 44] width 7 height 7
click at [1049, 97] on span "Delete Step" at bounding box center [1034, 94] width 55 height 11
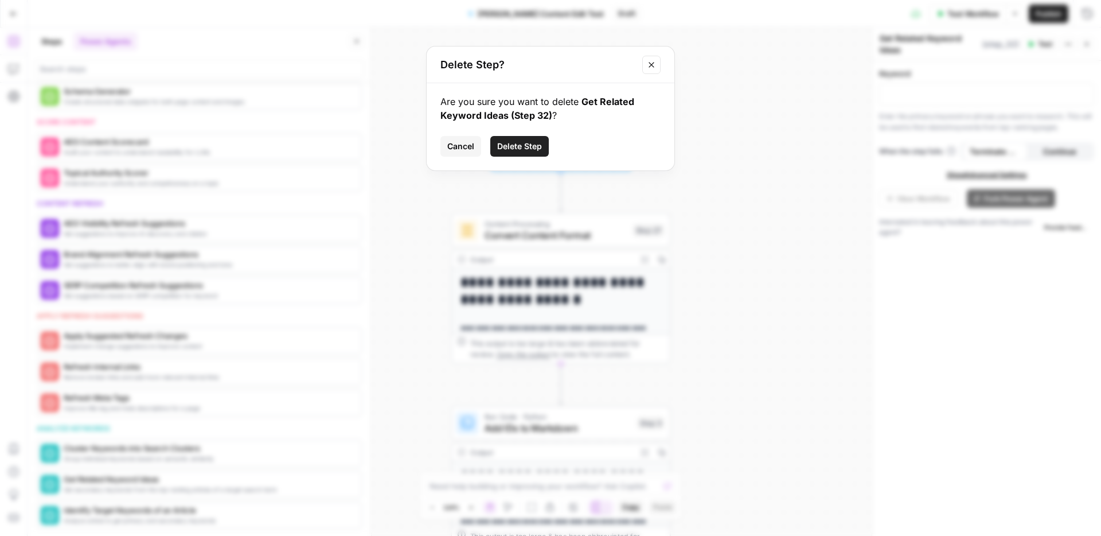
click at [533, 144] on span "Delete Step" at bounding box center [519, 146] width 45 height 11
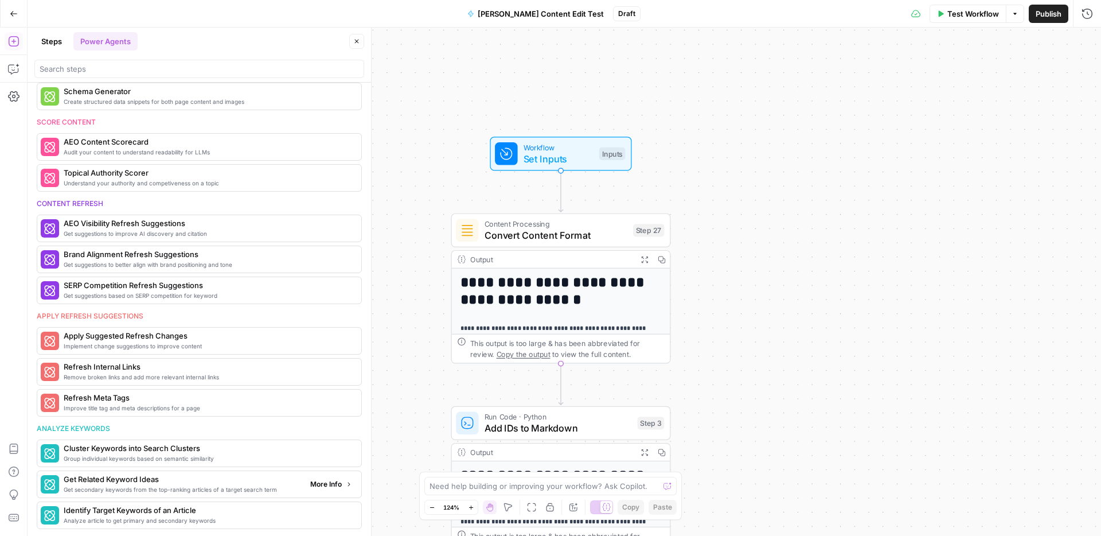
click at [332, 484] on span "More Info" at bounding box center [326, 484] width 32 height 10
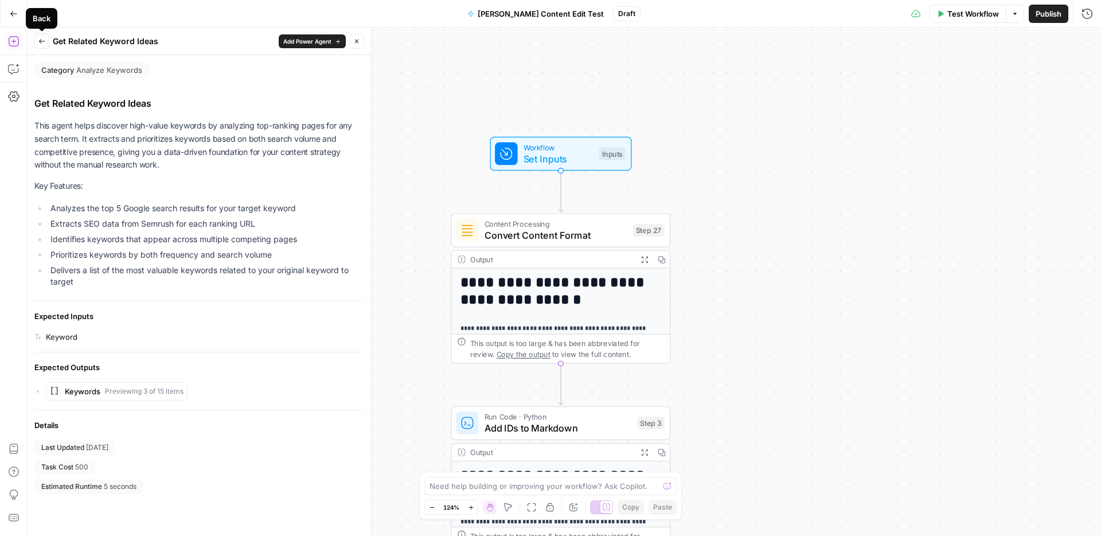
click at [44, 43] on icon "button" at bounding box center [41, 41] width 7 height 7
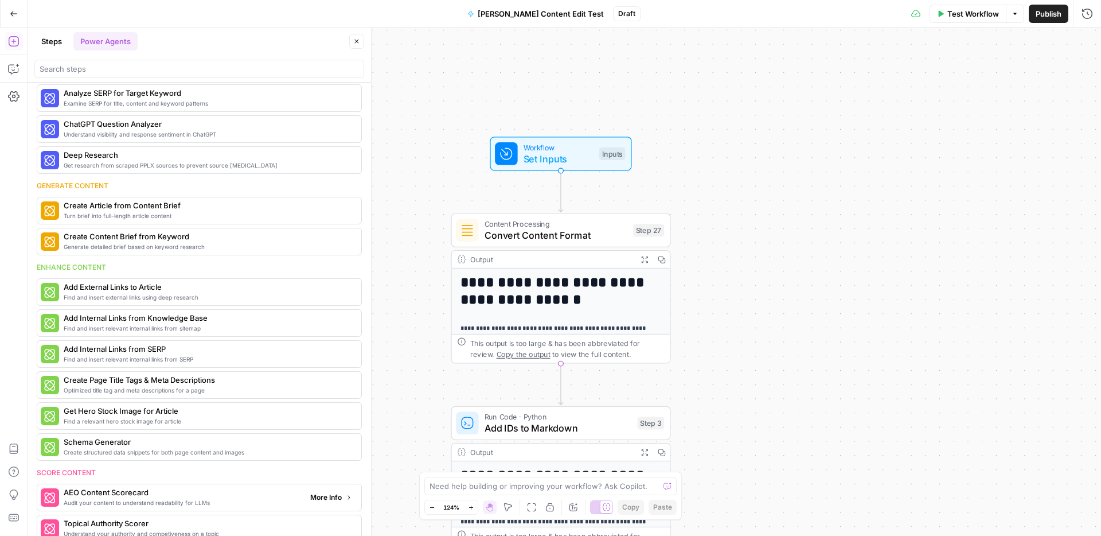
scroll to position [0, 0]
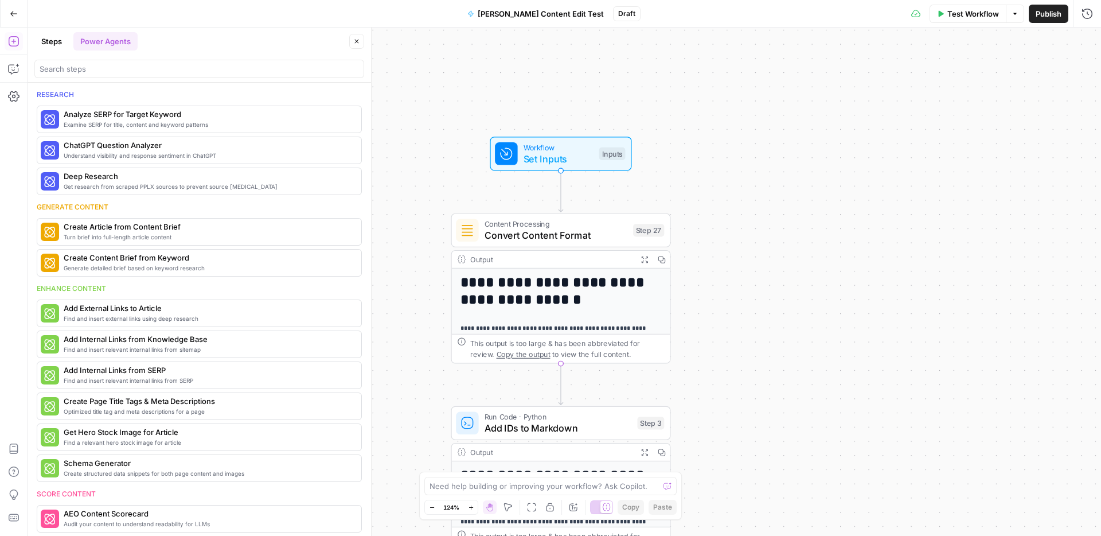
click at [21, 17] on button "Go Back" at bounding box center [13, 13] width 21 height 21
